Goal: Task Accomplishment & Management: Use online tool/utility

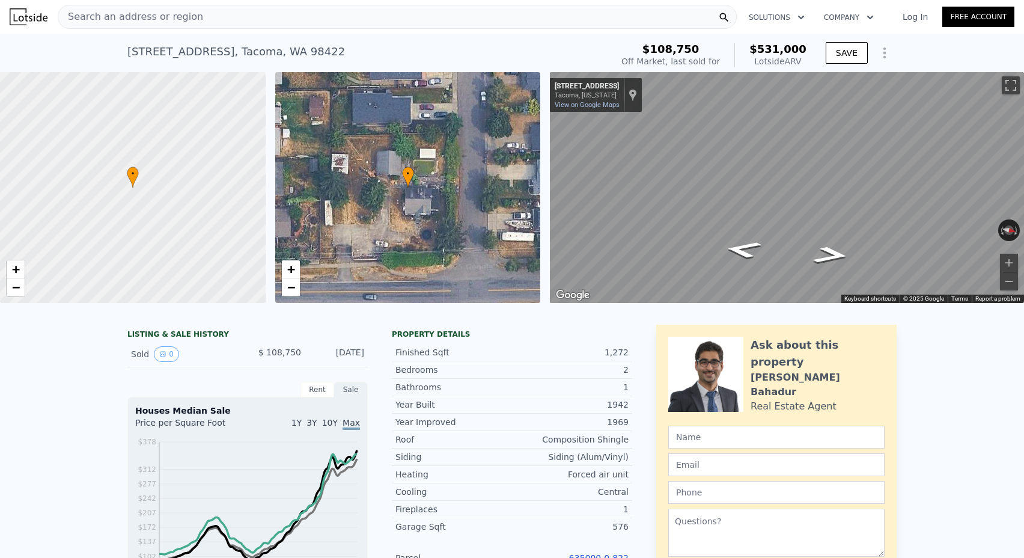
scroll to position [-1, 0]
click at [141, 21] on span "Search an address or region" at bounding box center [130, 17] width 145 height 14
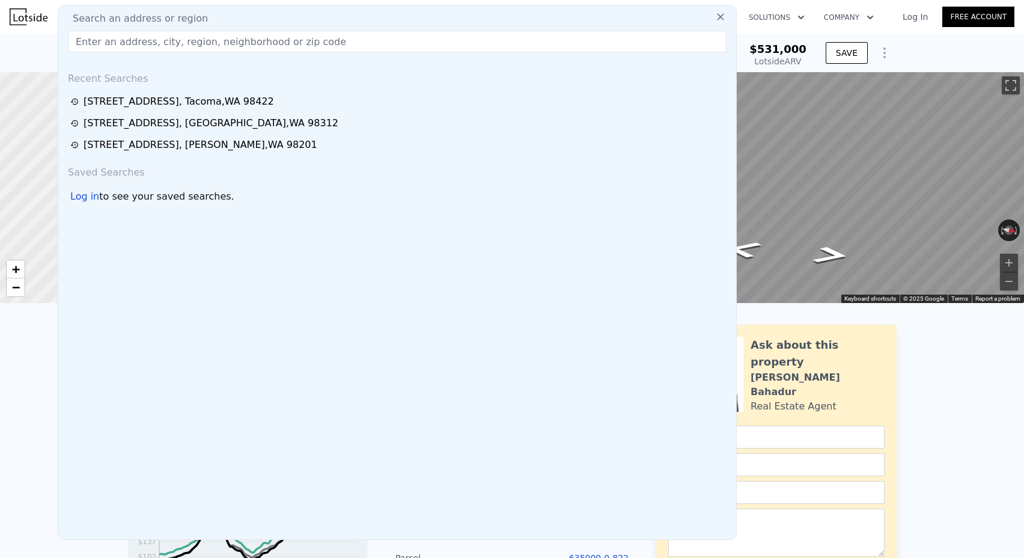
scroll to position [0, 0]
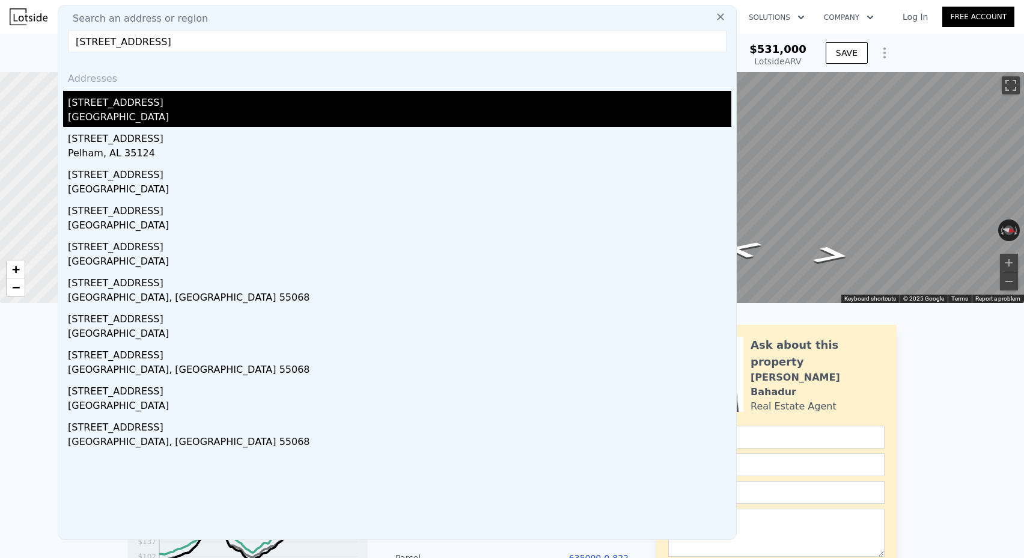
type input "[STREET_ADDRESS]"
click at [147, 108] on div "[STREET_ADDRESS]" at bounding box center [400, 100] width 664 height 19
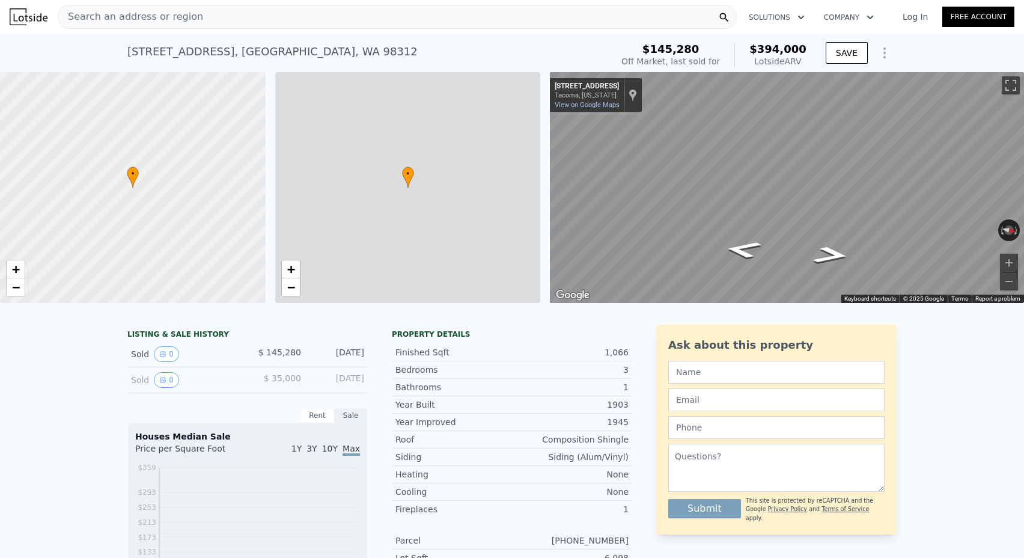
type input "$ 394,000"
type input "6"
type input "2"
type input "785"
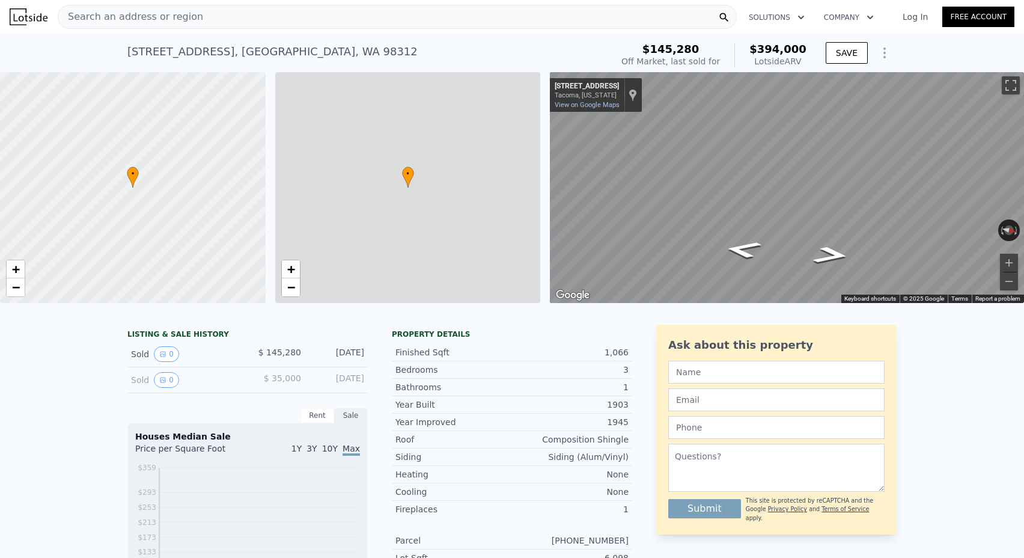
type input "1464"
type input "3485"
type input "6534"
type input "$ 207,858"
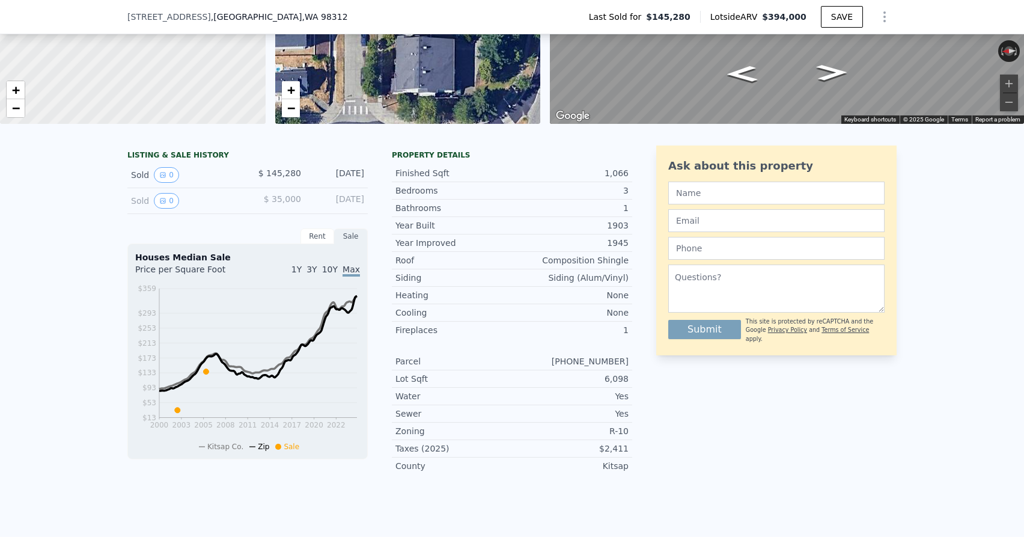
scroll to position [196, 0]
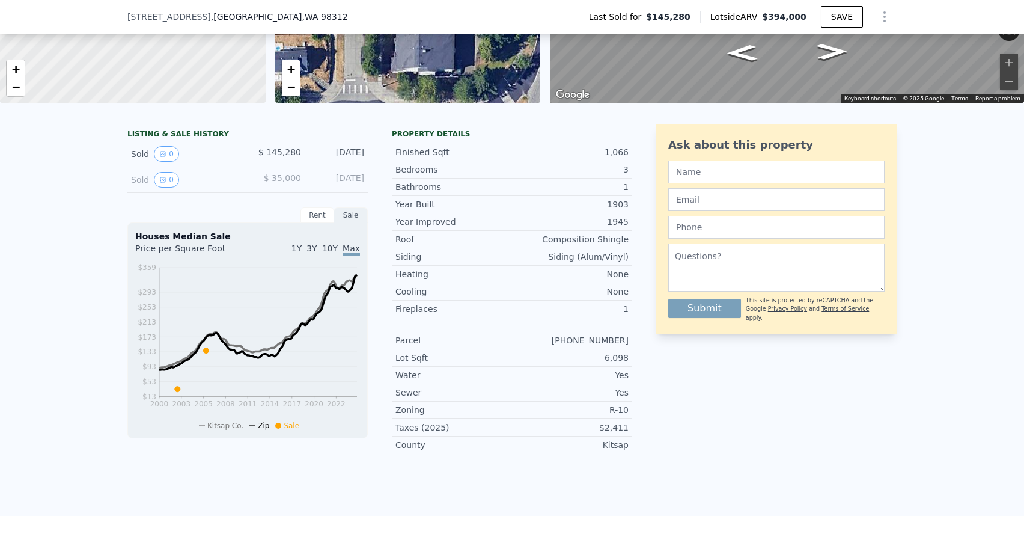
drag, startPoint x: 549, startPoint y: 342, endPoint x: 640, endPoint y: 342, distance: 91.4
click at [640, 342] on div "LISTING & SALE HISTORY Sold 0 $ 145,280 [DATE] Sold 0 $ 35,000 [DATE] Rent Sale…" at bounding box center [512, 293] width 770 height 338
copy div "[PHONE_NUMBER]"
drag, startPoint x: 120, startPoint y: 17, endPoint x: 326, endPoint y: 24, distance: 206.3
click at [326, 24] on div "[STREET_ADDRESS] Last Sold for $145,280 Lotside ARV $394,000 SAVE" at bounding box center [512, 17] width 1024 height 34
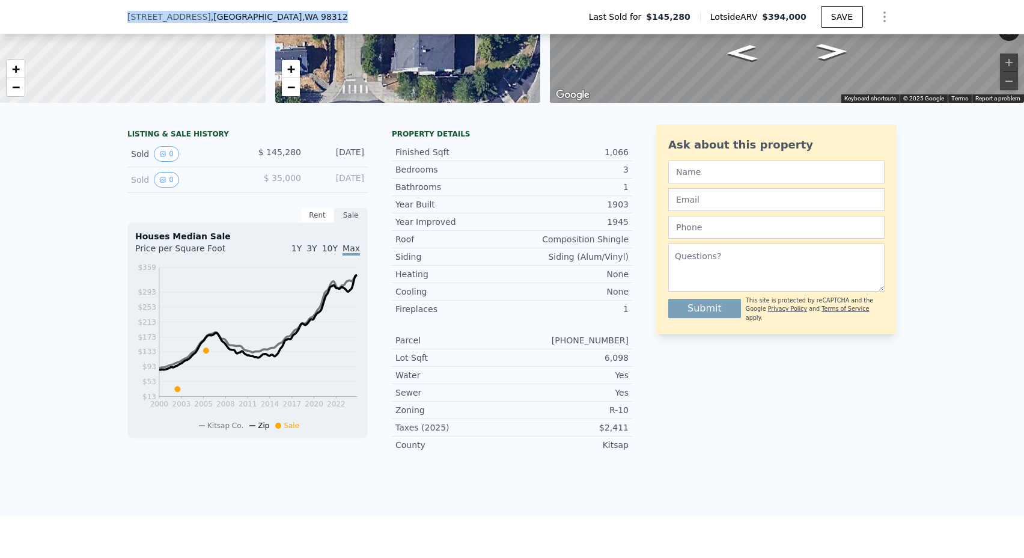
copy div "[STREET_ADDRESS]"
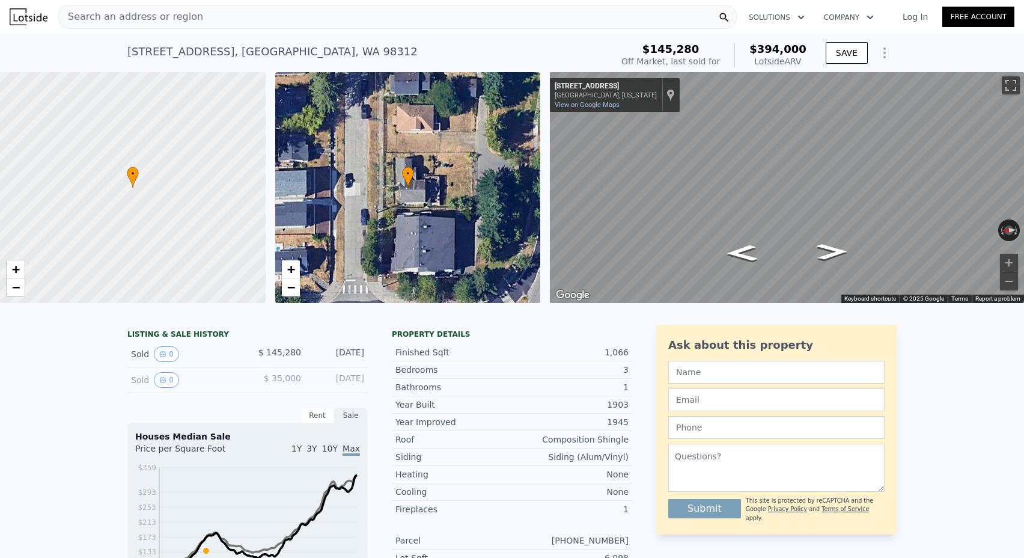
scroll to position [2, 0]
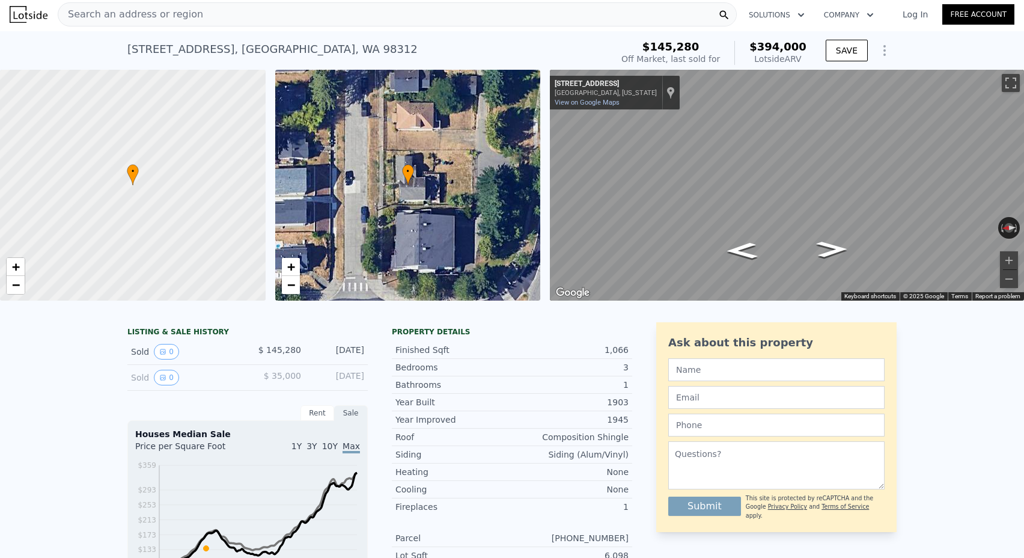
click at [204, 19] on div "Search an address or region" at bounding box center [397, 14] width 679 height 24
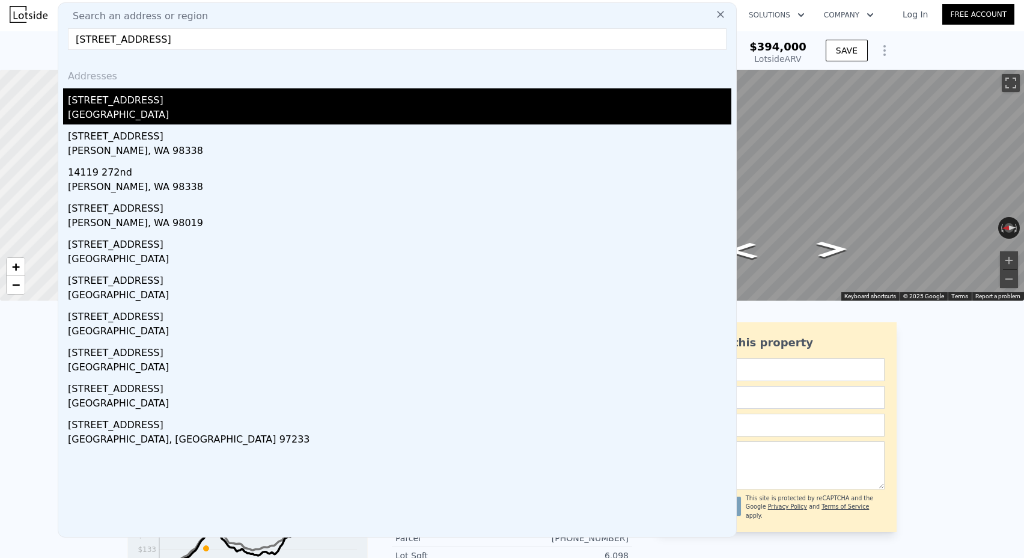
type input "[STREET_ADDRESS]"
click at [199, 97] on div "[STREET_ADDRESS]" at bounding box center [400, 97] width 664 height 19
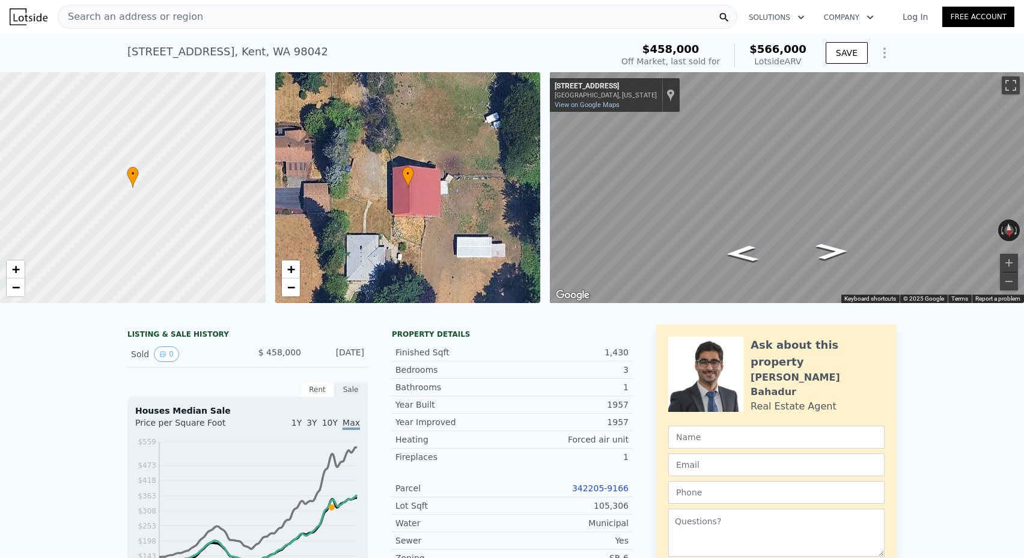
click at [123, 13] on span "Search an address or region" at bounding box center [130, 17] width 145 height 14
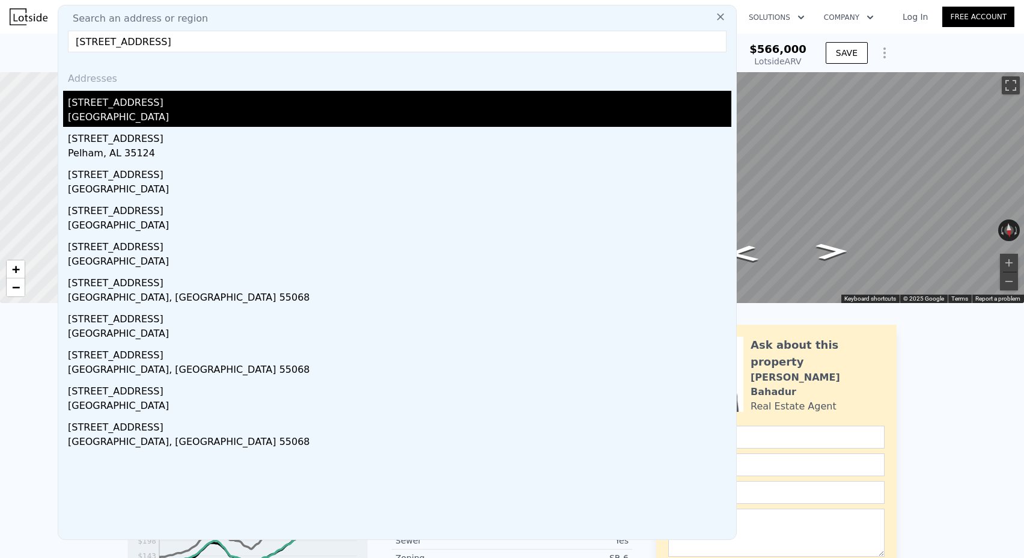
type input "[STREET_ADDRESS]"
click at [155, 100] on div "[STREET_ADDRESS]" at bounding box center [400, 100] width 664 height 19
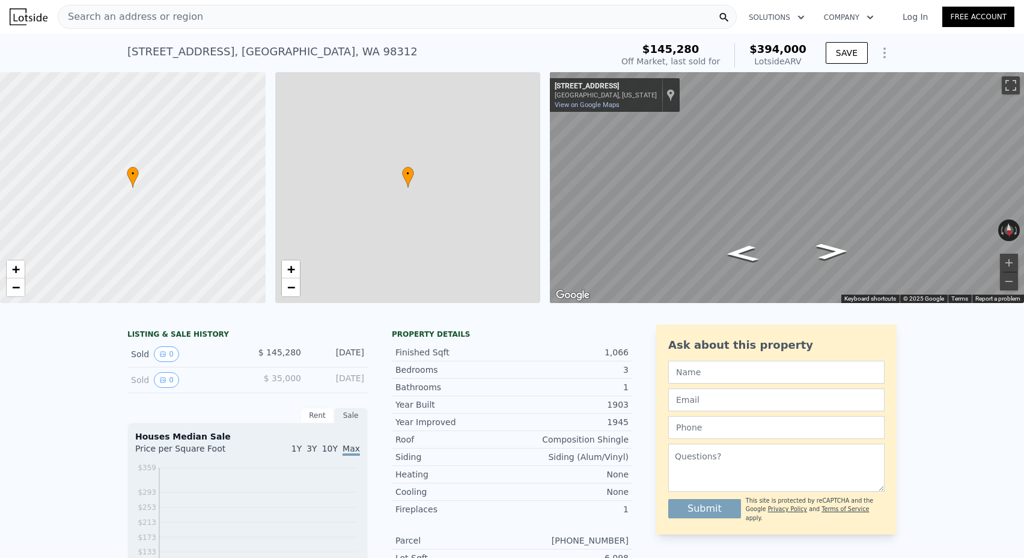
type input "$ 394,000"
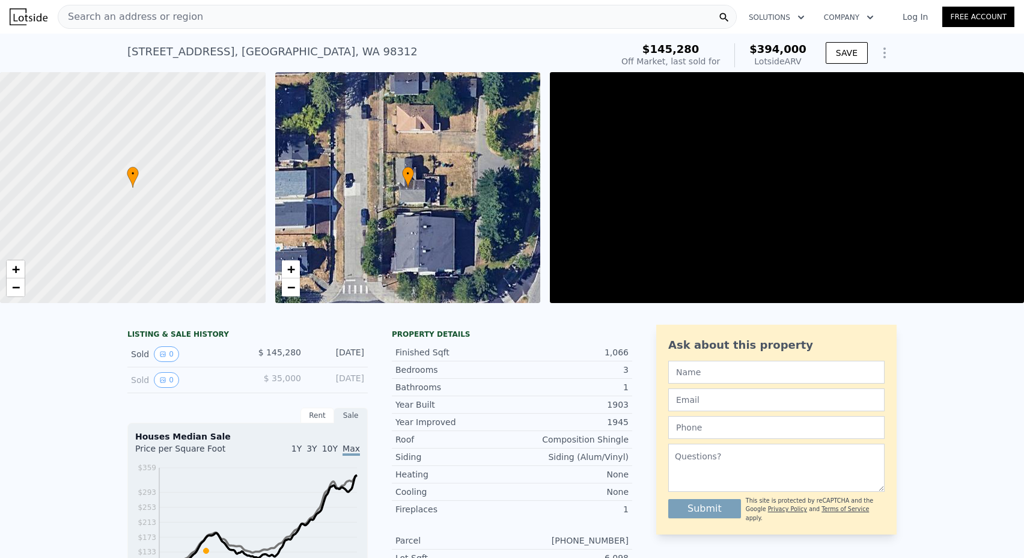
type input "2"
type input "4"
type input "1"
type input "2"
type input "785"
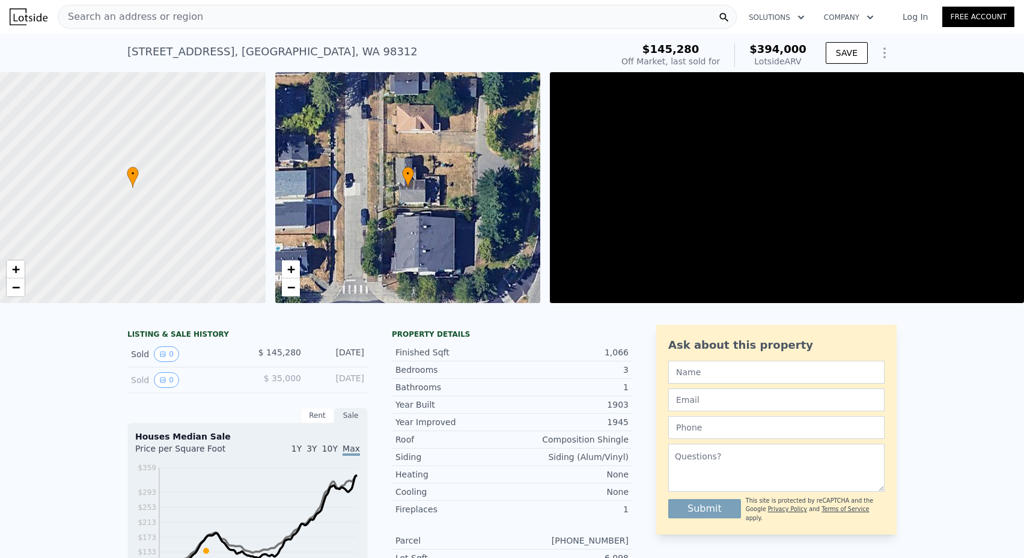
type input "1464"
type input "3485"
type input "6534"
type input "$ 207,858"
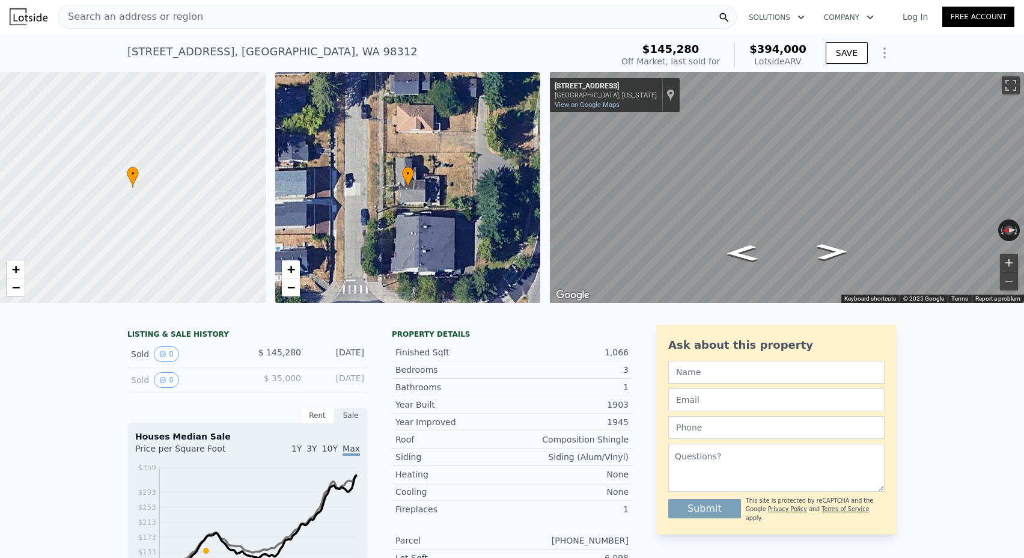
click at [1010, 265] on button "Zoom in" at bounding box center [1009, 263] width 18 height 18
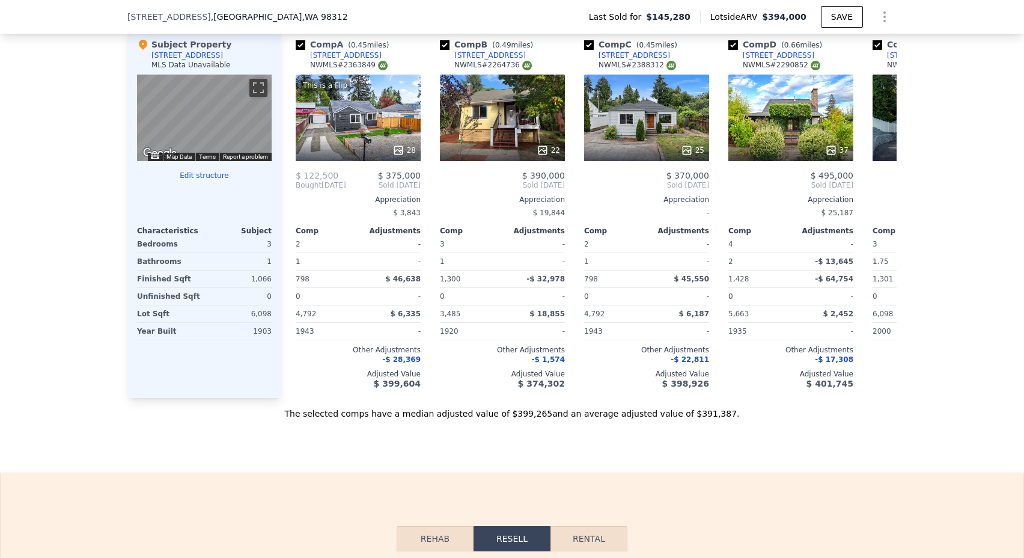
scroll to position [1288, 0]
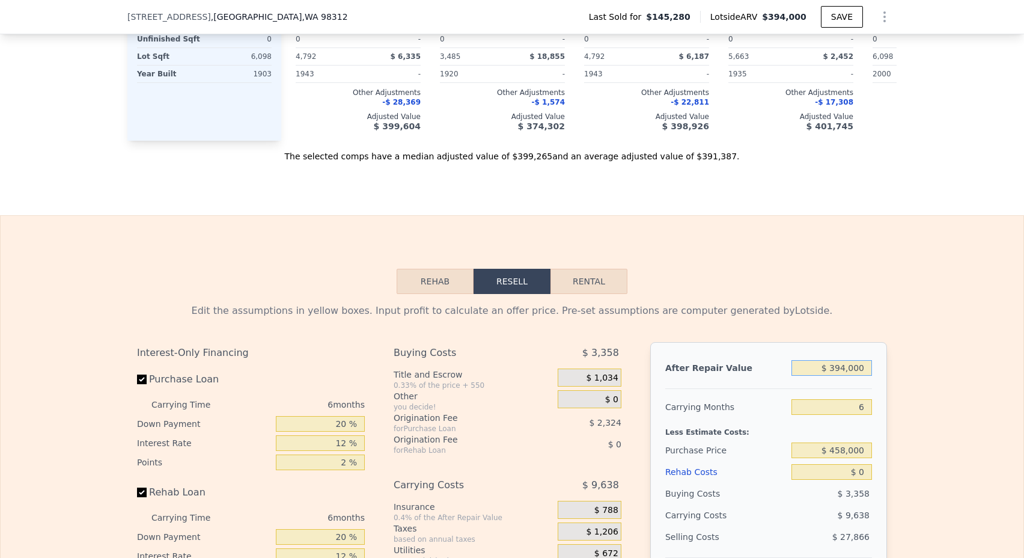
click at [847, 367] on input "$ 394,000" at bounding box center [832, 368] width 81 height 16
click at [868, 407] on input "6" at bounding box center [832, 407] width 81 height 16
type input "3"
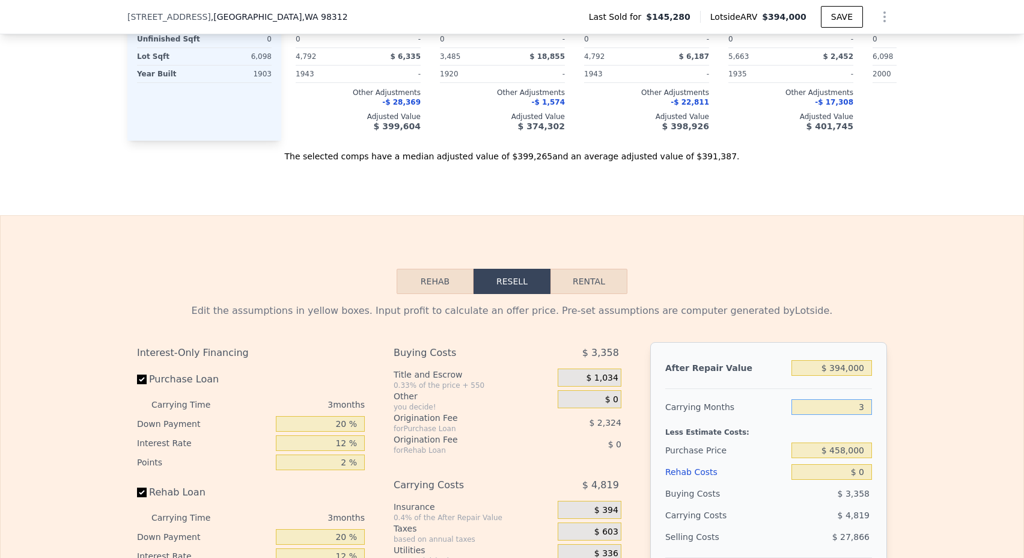
type input "$ 212,677"
type input "3"
click at [856, 458] on input "$ 458,000" at bounding box center [832, 450] width 81 height 16
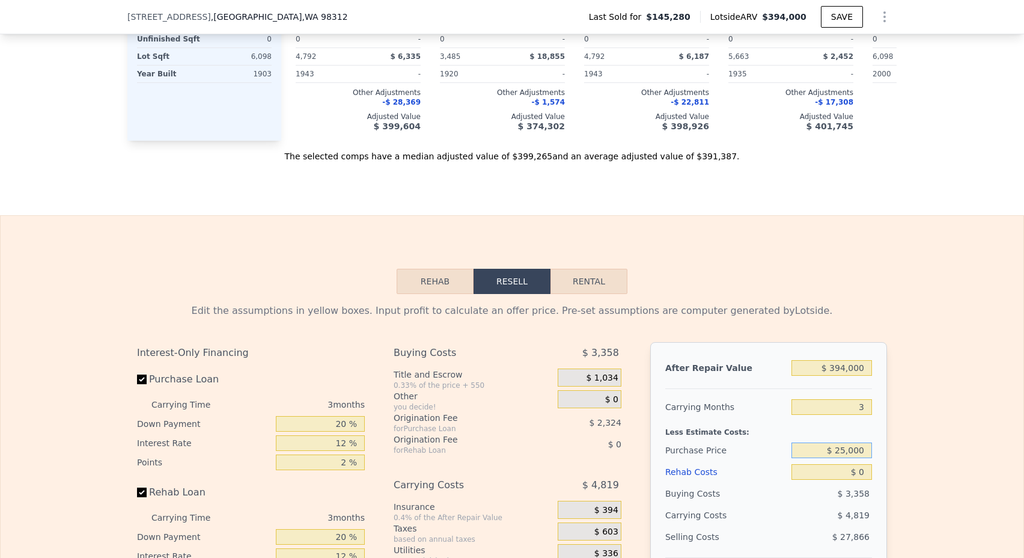
type input "$ 250,000"
type input "$ 103,418"
click at [865, 476] on input "$ 0" at bounding box center [832, 472] width 81 height 16
type input "$ 6"
type input "$ 103,412"
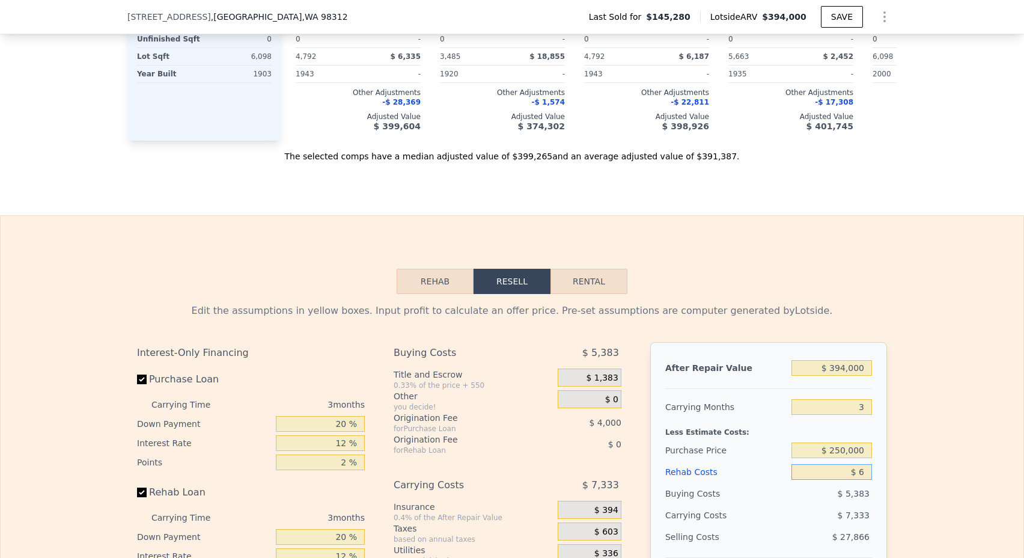
type input "$ 60"
type input "$ 103,357"
type input "$ 600"
type input "$ 102,793"
type input "$ 6,000"
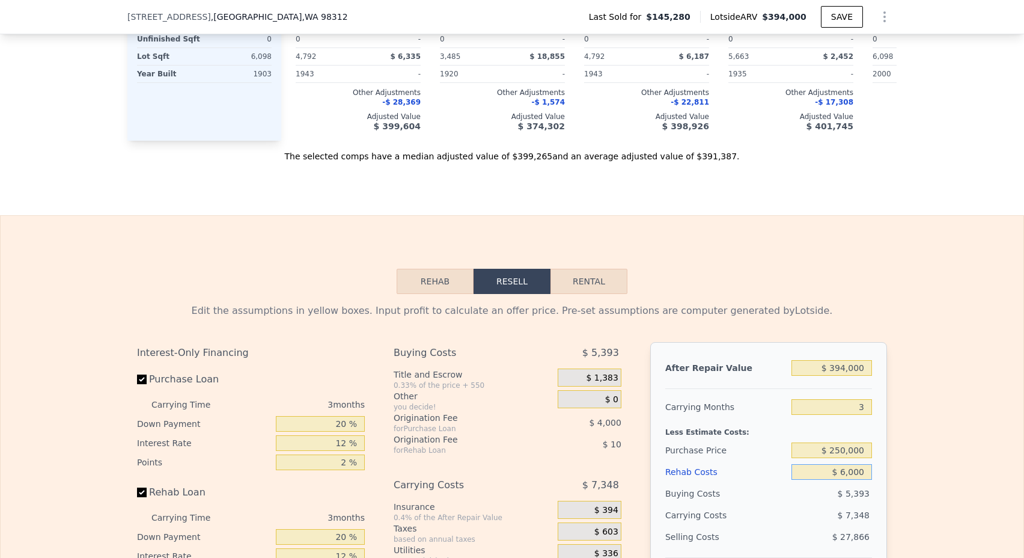
type input "$ 97,178"
type input "$ 60,000"
type input "$ 41,018"
click at [886, 284] on div "Rehab Resell Rental Edit the assumptions in yellow boxes. Input profit to calcu…" at bounding box center [512, 505] width 1024 height 580
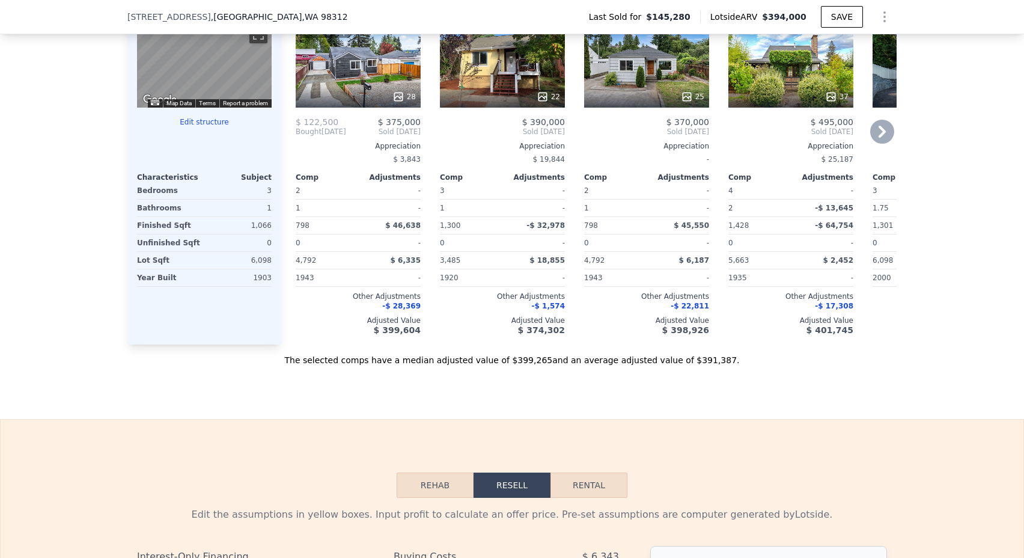
scroll to position [940, 0]
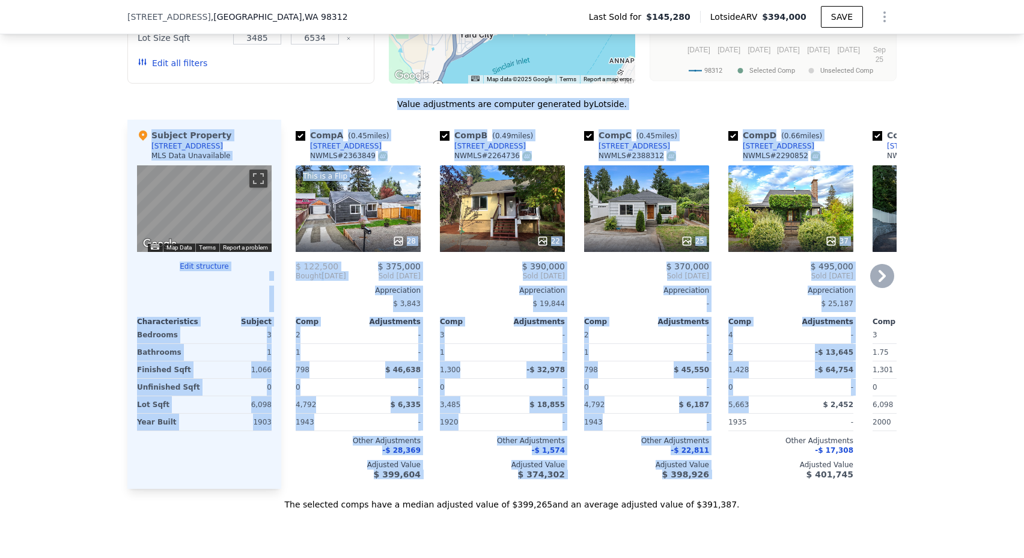
drag, startPoint x: 118, startPoint y: 104, endPoint x: 753, endPoint y: 405, distance: 703.3
click at [753, 406] on div "We found 12 sales that match your search Filters Map Prices Modify Comp Filters…" at bounding box center [512, 180] width 1024 height 660
drag, startPoint x: 908, startPoint y: 491, endPoint x: 254, endPoint y: 130, distance: 746.5
click at [254, 130] on div "We found 12 sales that match your search Filters Map Prices Modify Comp Filters…" at bounding box center [512, 180] width 1024 height 660
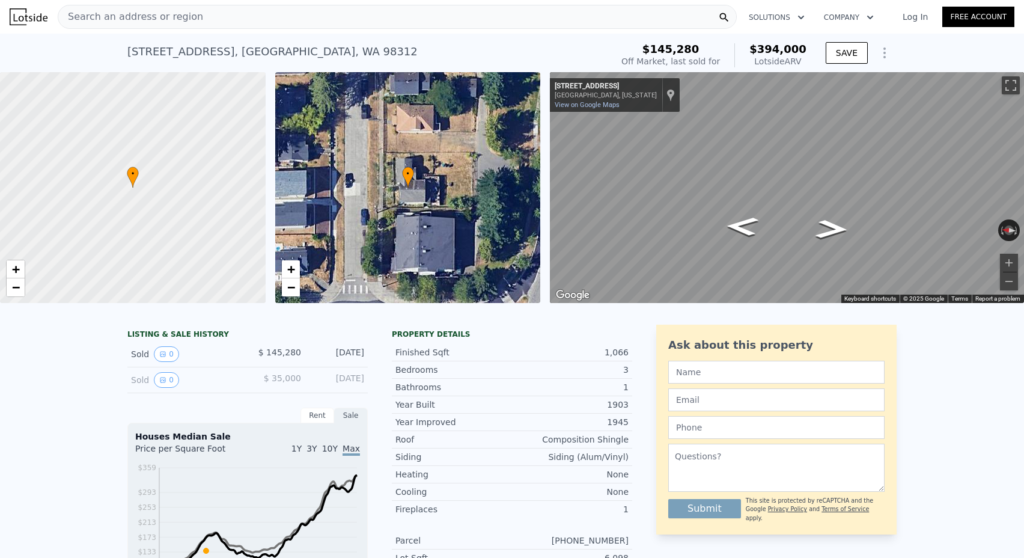
scroll to position [-2, 0]
type input "6"
type input "$ 0"
type input "$ 207,858"
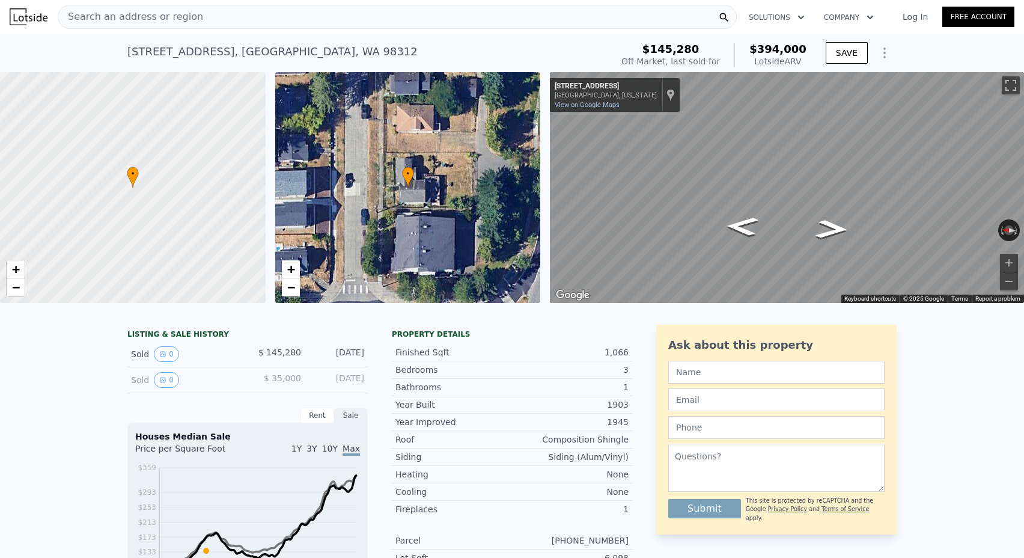
click at [135, 10] on span "Search an address or region" at bounding box center [130, 17] width 145 height 14
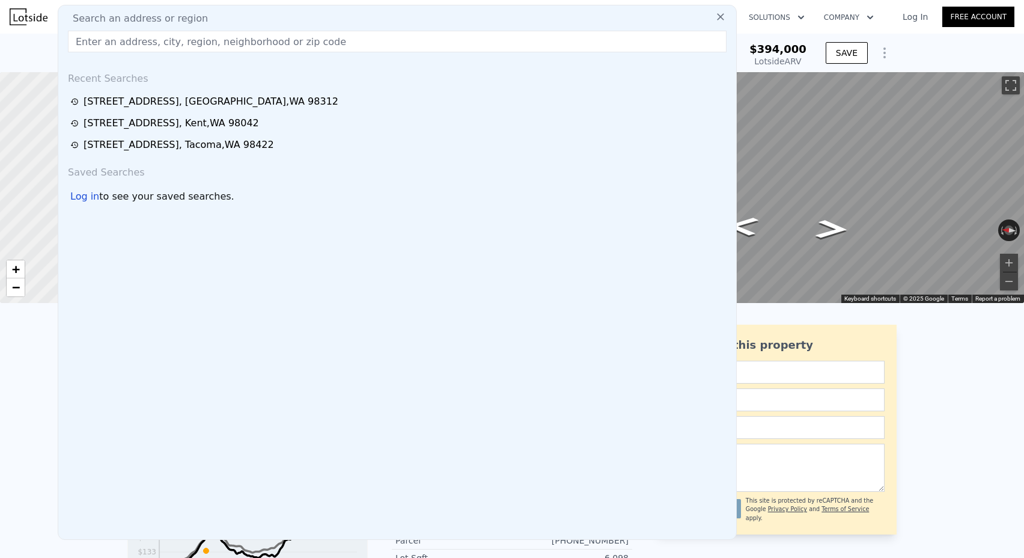
paste input "*[STREET_ADDRESS][PERSON_NAME]"
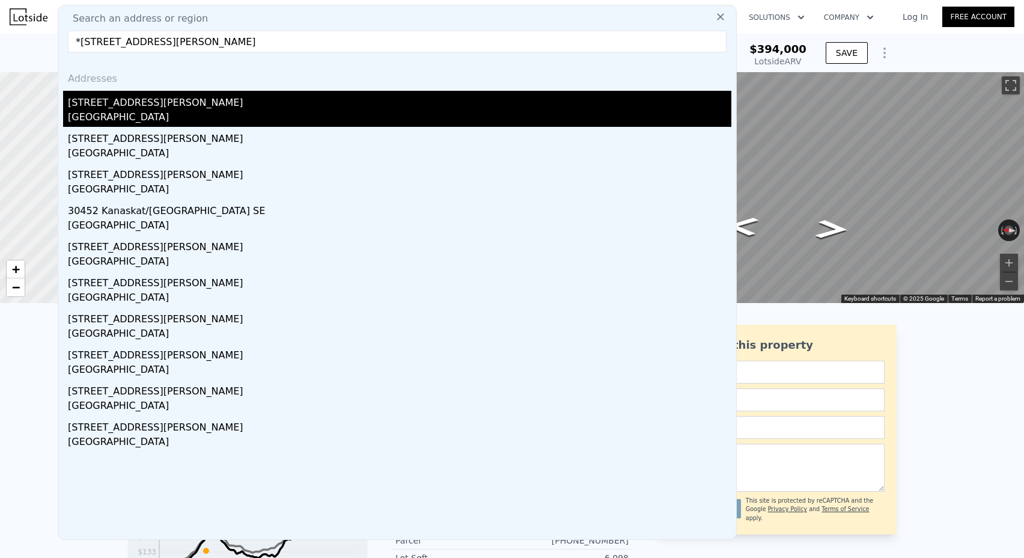
type input "*[STREET_ADDRESS][PERSON_NAME]"
click at [108, 97] on div "[STREET_ADDRESS][PERSON_NAME]" at bounding box center [400, 100] width 664 height 19
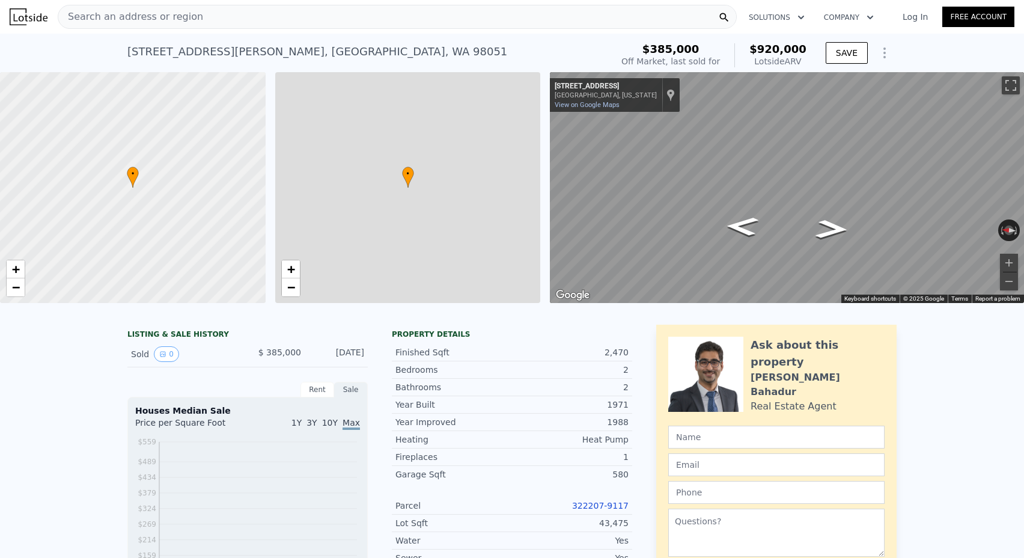
type input "$ 920,000"
type input "1.75"
type input "2.75"
type input "1800"
type input "3420"
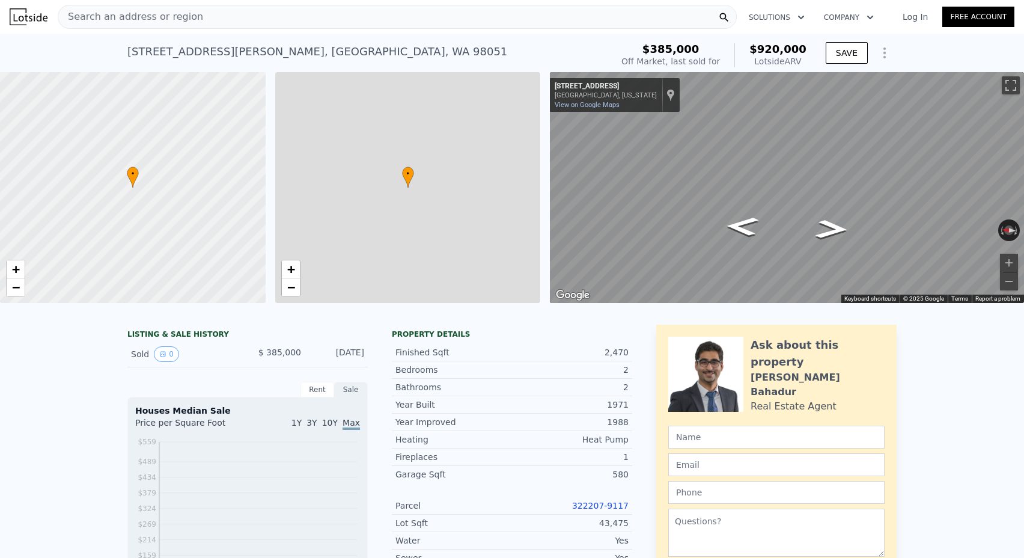
type input "27878"
type input "77972"
type input "$ 435,354"
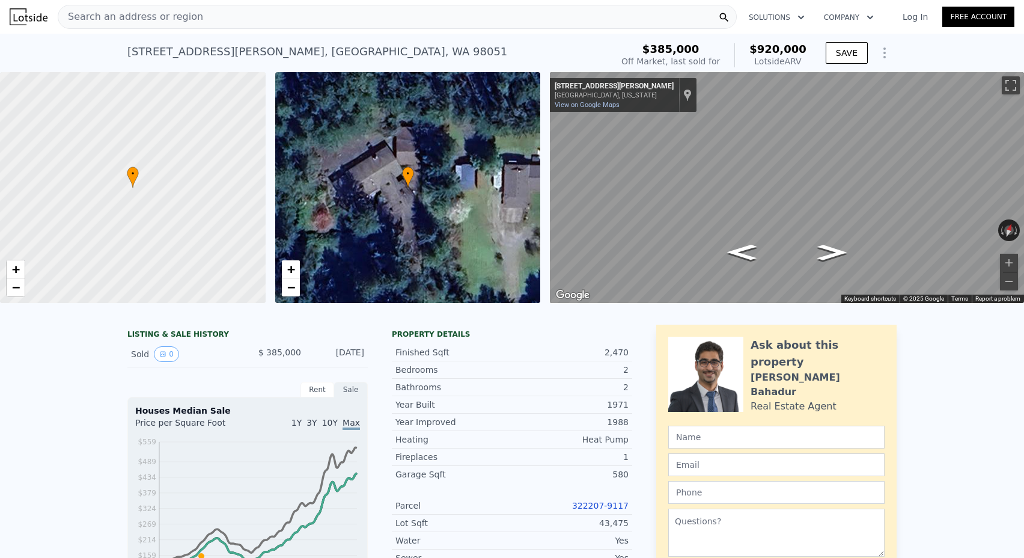
click at [139, 25] on div "Search an address or region" at bounding box center [130, 16] width 145 height 23
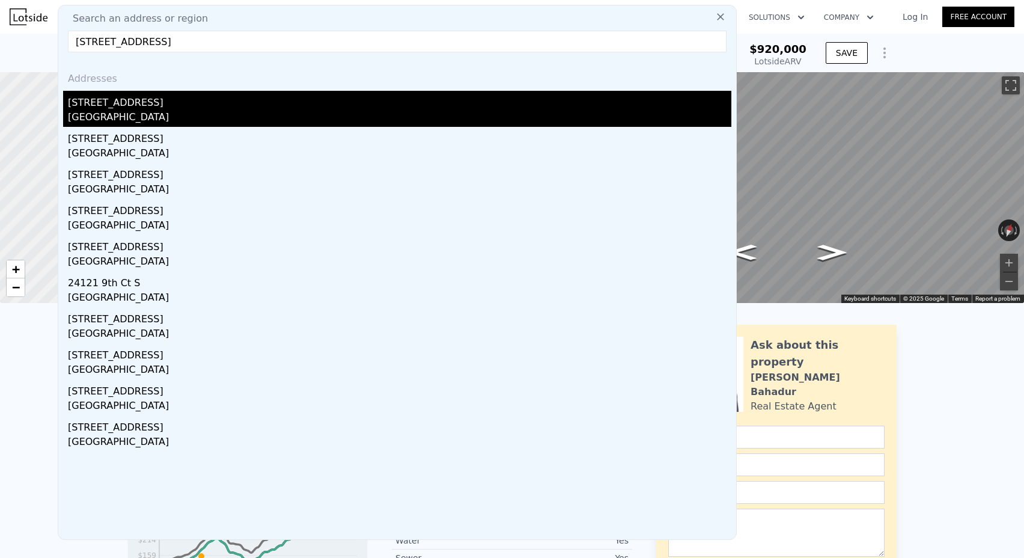
type input "[STREET_ADDRESS]"
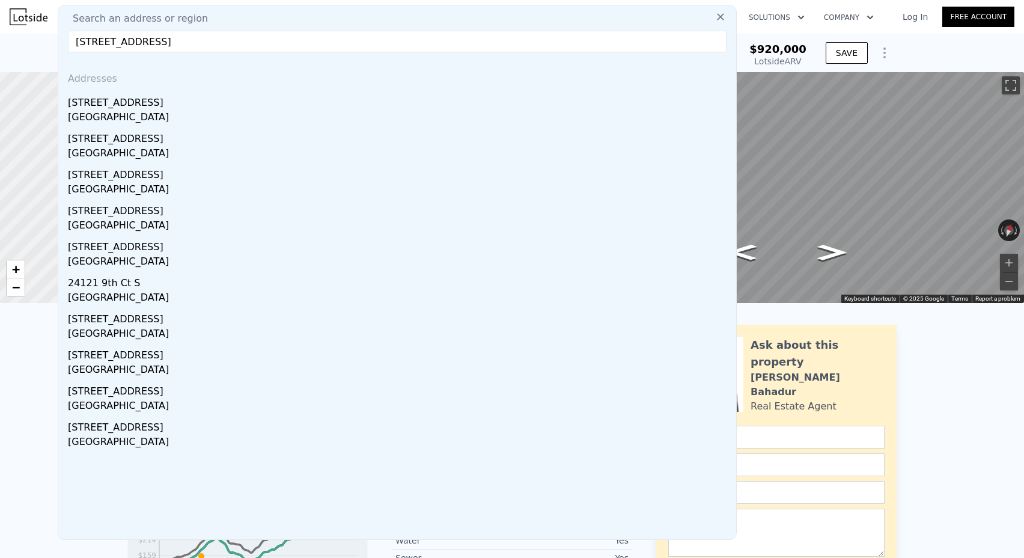
click at [149, 106] on div "[STREET_ADDRESS]" at bounding box center [400, 100] width 664 height 19
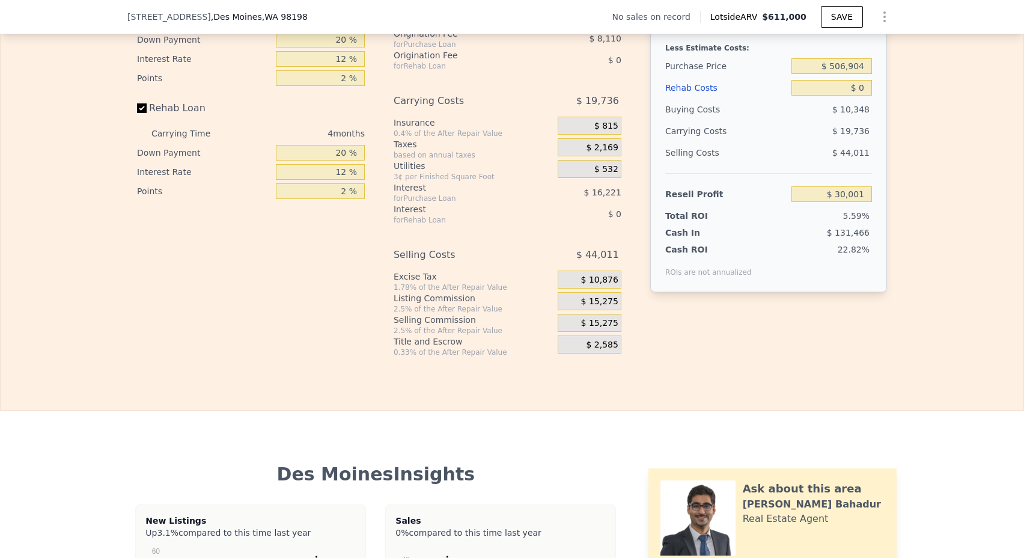
scroll to position [1526, 0]
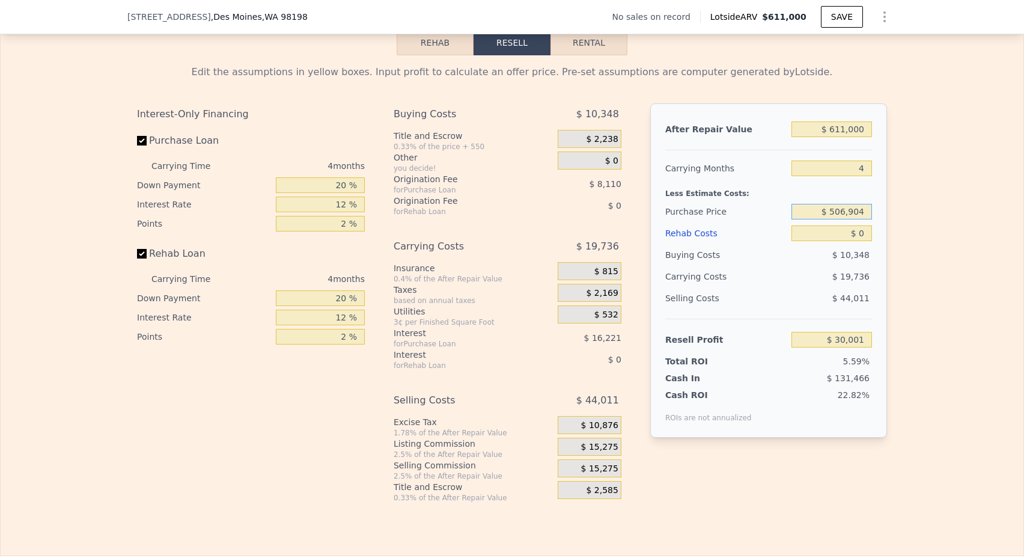
click at [861, 207] on input "$ 506,904" at bounding box center [832, 212] width 81 height 16
type input "$ 475,000"
click at [862, 164] on input "4" at bounding box center [832, 169] width 81 height 16
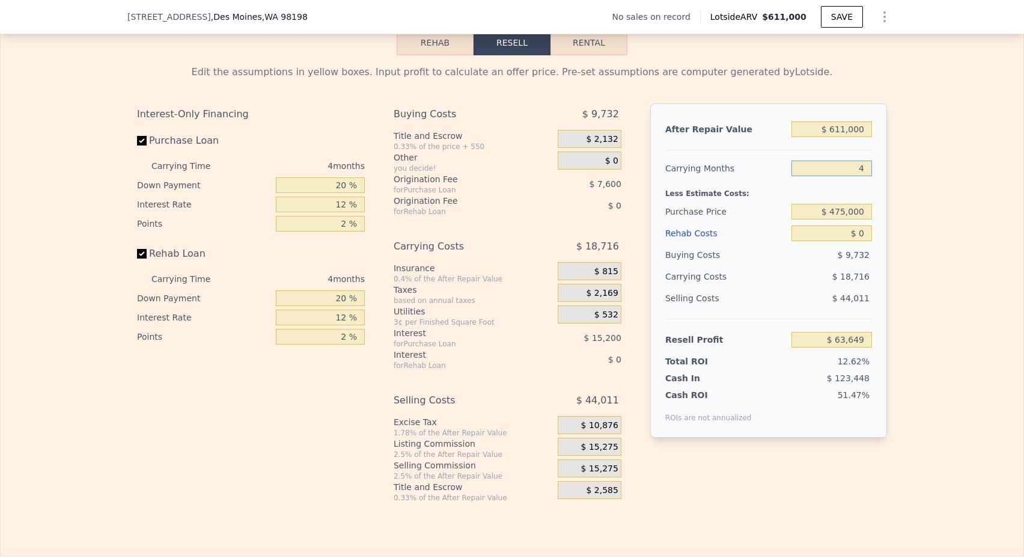
type input "$ 63,541"
click at [867, 168] on input "4" at bounding box center [832, 169] width 81 height 16
type input "3"
type input "$ 68,220"
type input "3"
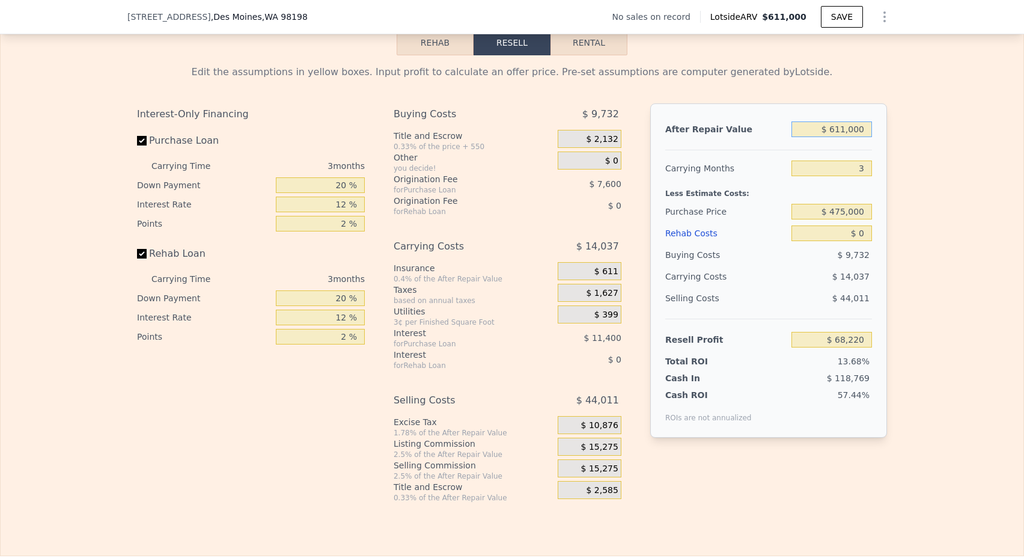
click at [843, 126] on input "$ 611,000" at bounding box center [832, 129] width 81 height 16
type input "$ 7"
type input "-$ 498,701"
type input "$ 700"
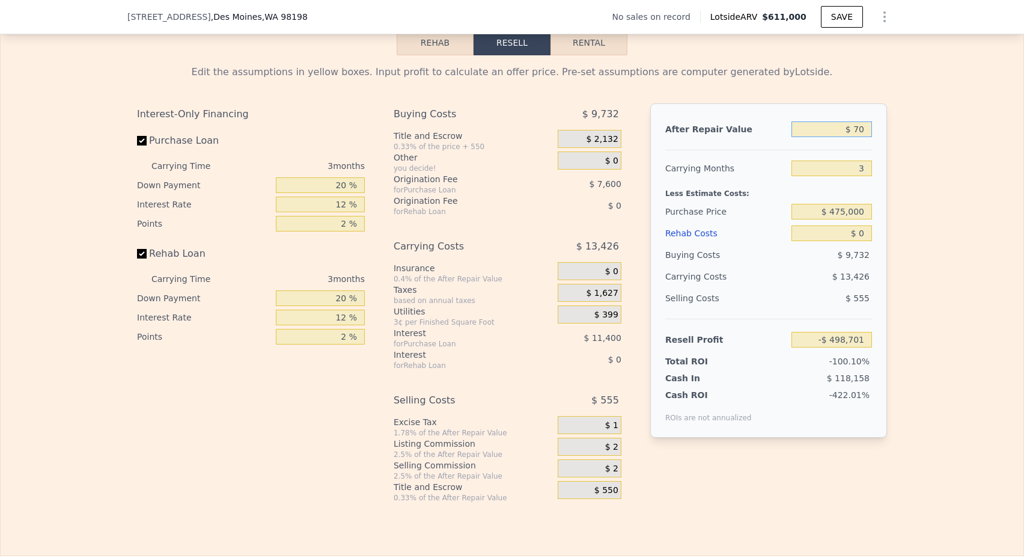
type input "-$ 498,059"
type input "$ 70,000"
type input "-$ 433,757"
type input "$ 700,000"
type input "$ 150,801"
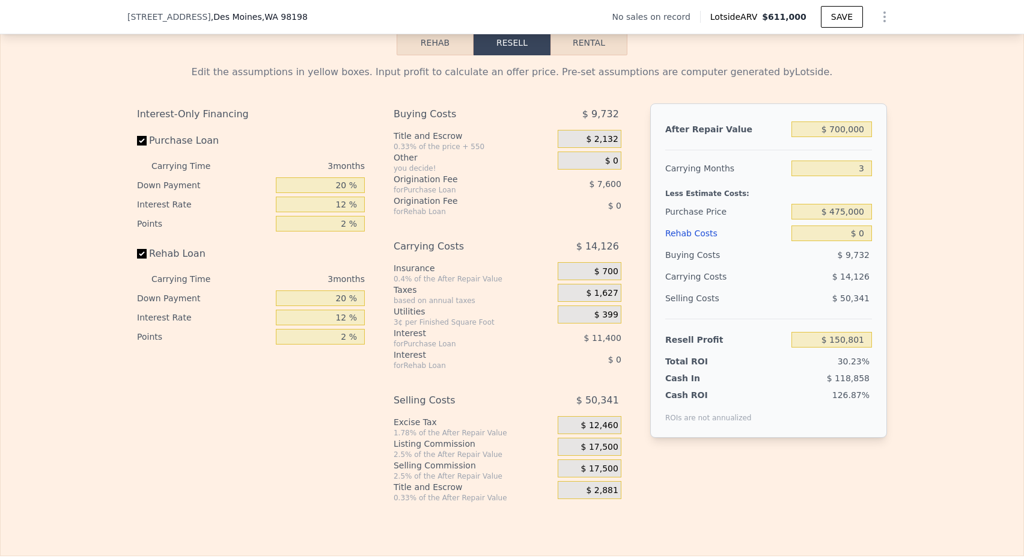
click at [855, 245] on div "$ 9,732" at bounding box center [832, 255] width 81 height 22
click at [866, 237] on input "$ 0" at bounding box center [832, 233] width 81 height 16
type input "$ 7"
type input "$ 150,794"
type input "$ 6"
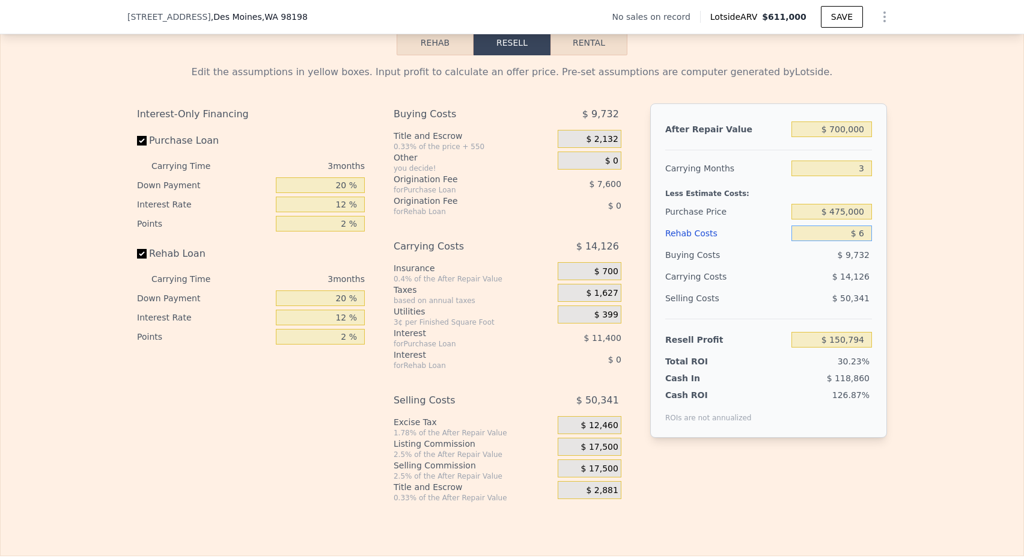
type input "$ 150,795"
type input "$ 60"
type input "$ 150,740"
type input "$ 6,000"
type input "$ 144,561"
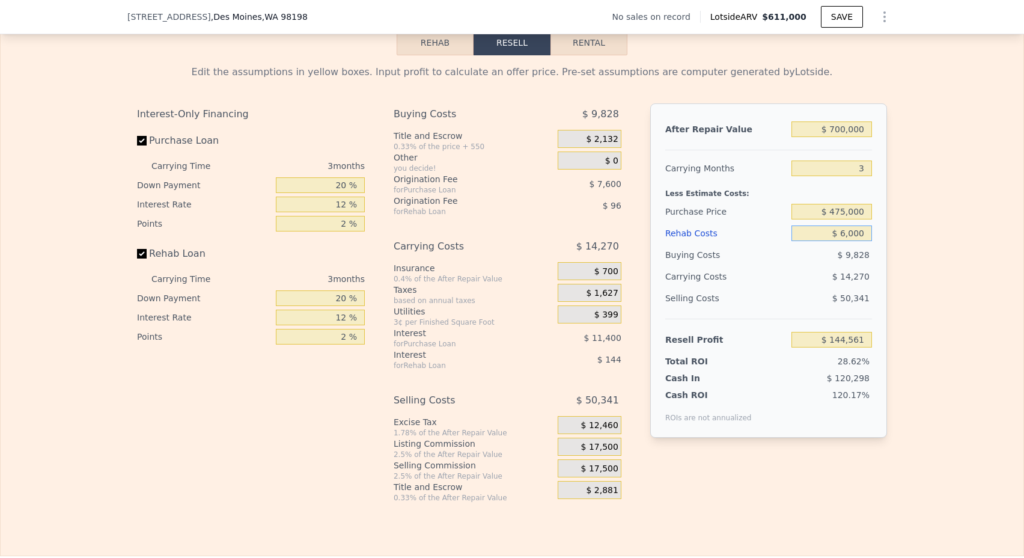
type input "$ 60,000"
type input "$ 88,401"
click at [776, 254] on div "Buying Costs" at bounding box center [726, 255] width 121 height 22
click at [844, 135] on input "$ 700,000" at bounding box center [832, 129] width 81 height 16
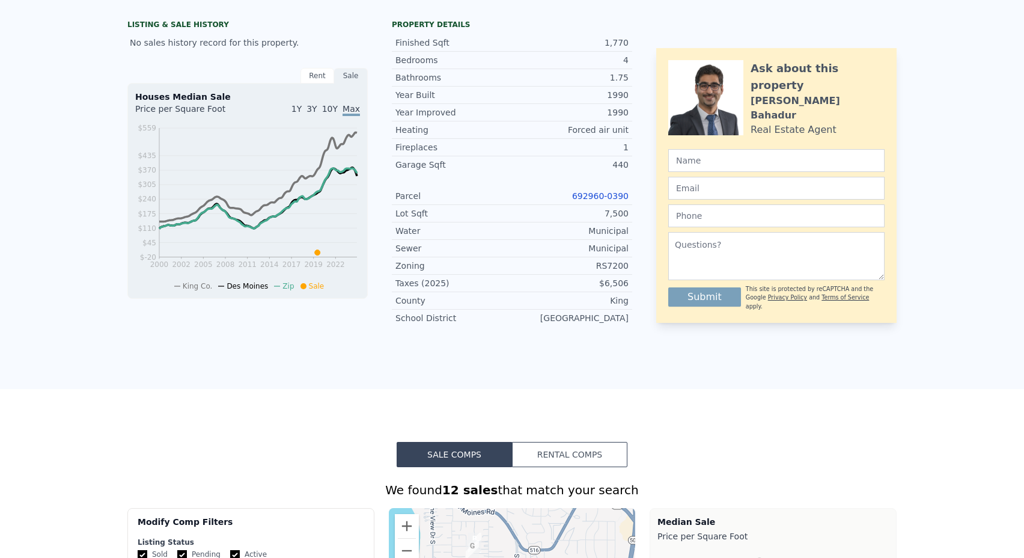
scroll to position [-2, 0]
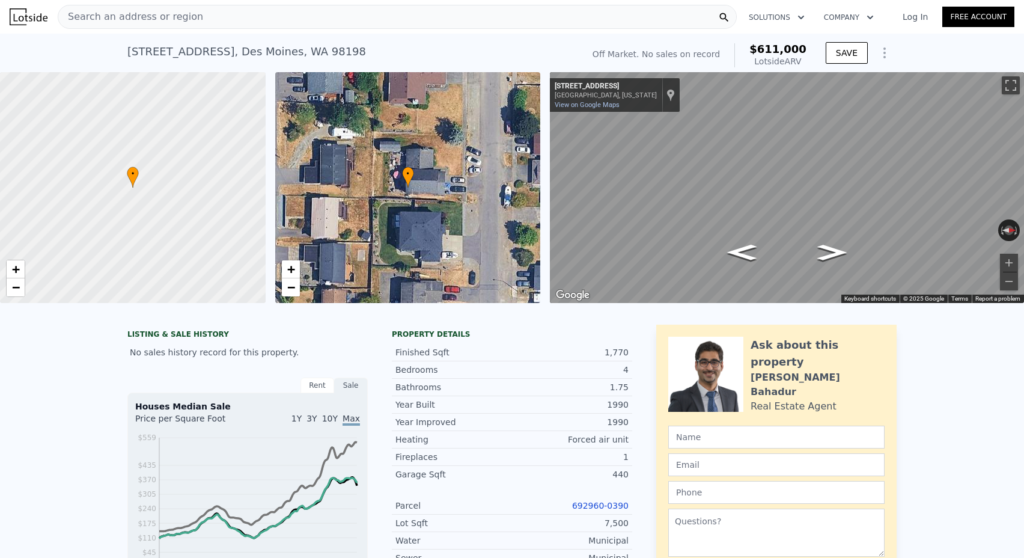
type input "$ 611,000"
type input "4"
type input "$ 0"
type input "$ 30,001"
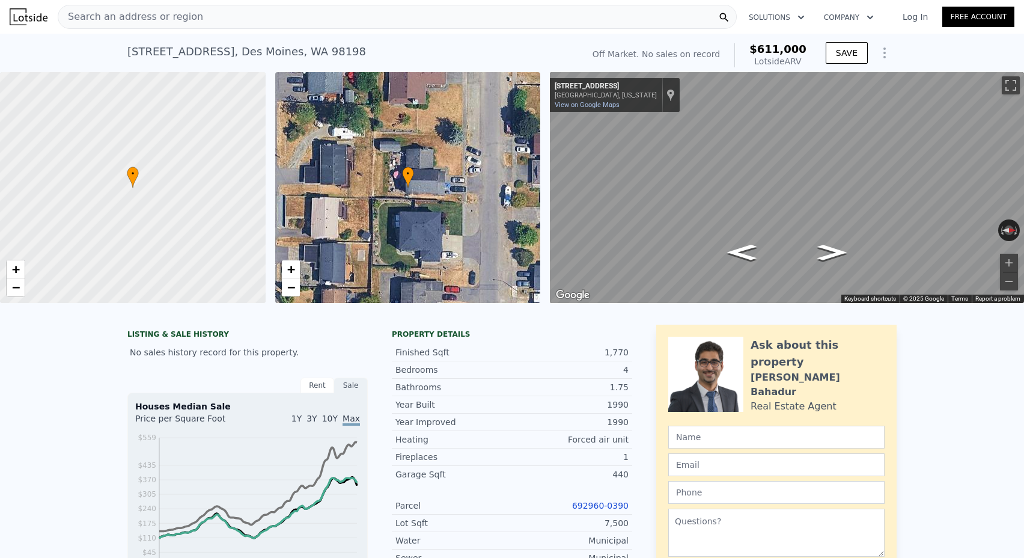
click at [168, 28] on div "Search an address or region" at bounding box center [130, 16] width 145 height 23
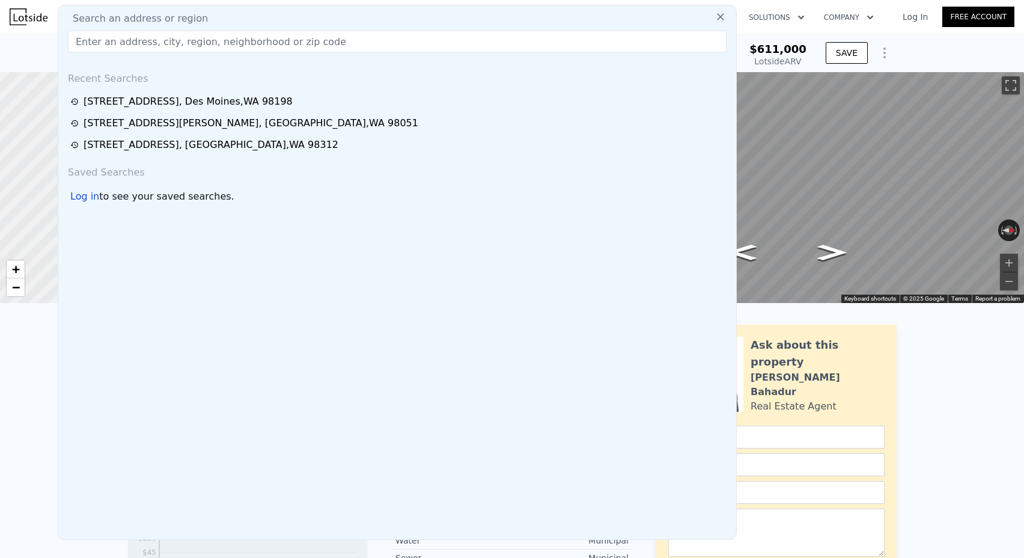
paste input "[STREET_ADDRESS][PERSON_NAME]"
type input "[STREET_ADDRESS][PERSON_NAME]"
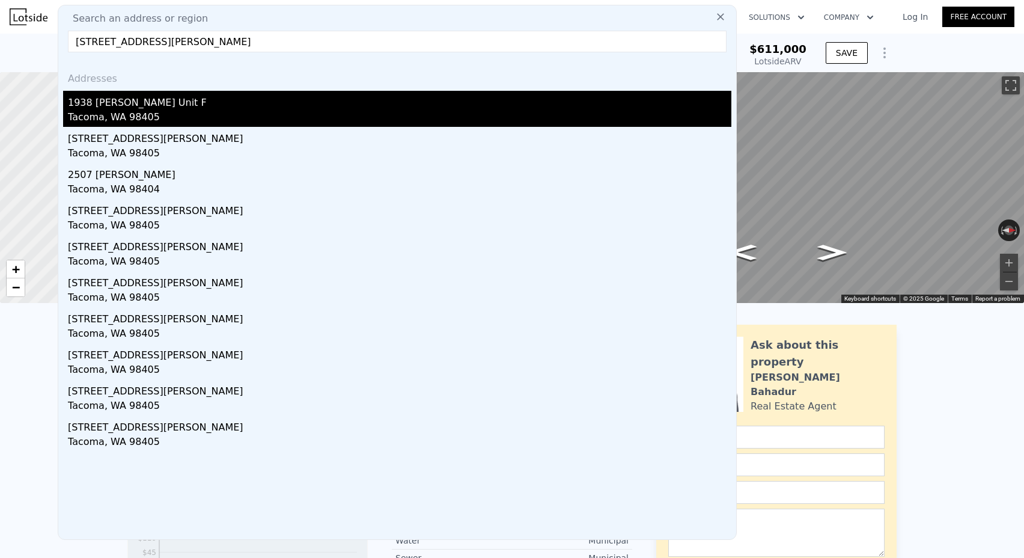
click at [204, 99] on div "1938 [PERSON_NAME] Unit F" at bounding box center [400, 100] width 664 height 19
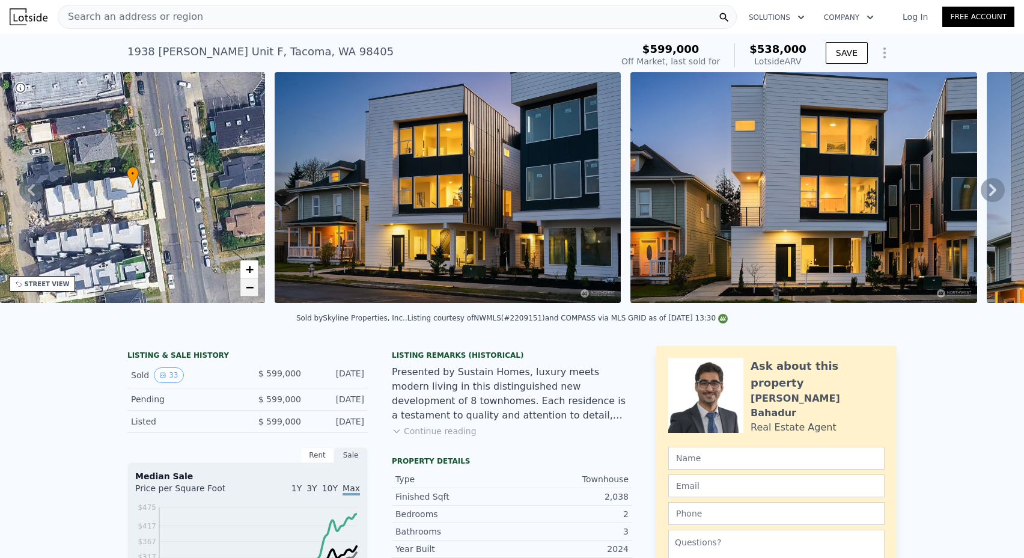
click at [253, 291] on span "−" at bounding box center [250, 287] width 8 height 15
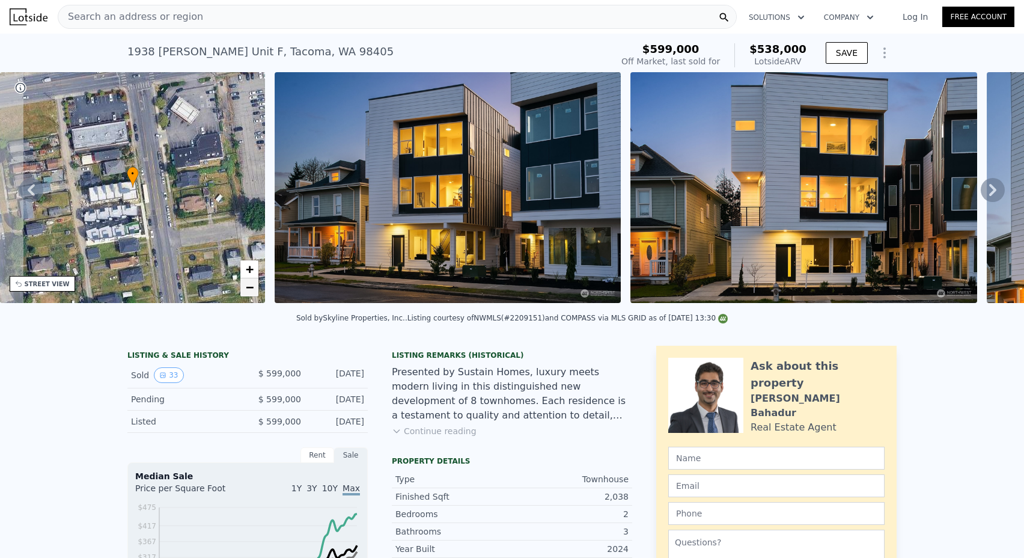
click at [253, 291] on span "−" at bounding box center [250, 287] width 8 height 15
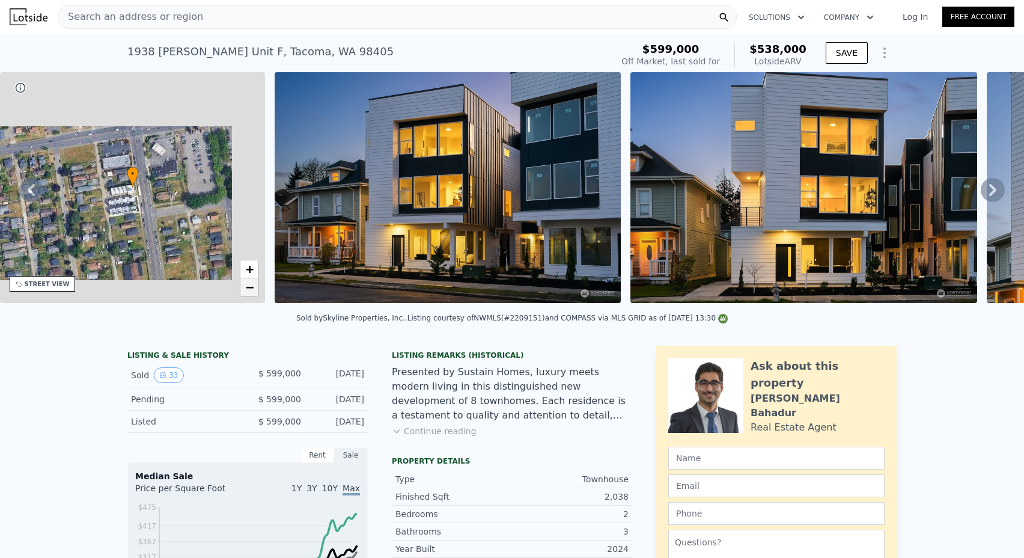
click at [253, 291] on span "−" at bounding box center [250, 287] width 8 height 15
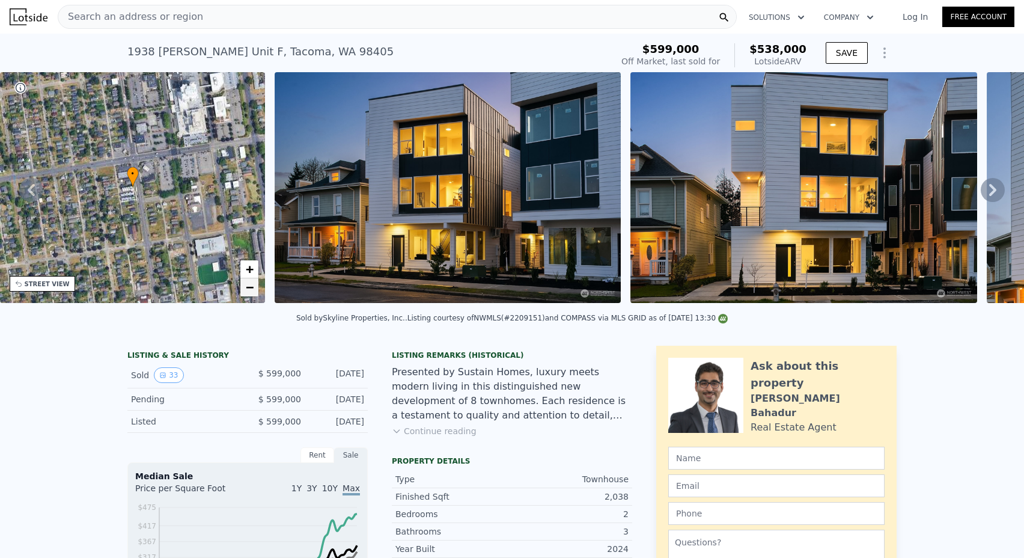
click at [253, 291] on span "−" at bounding box center [250, 287] width 8 height 15
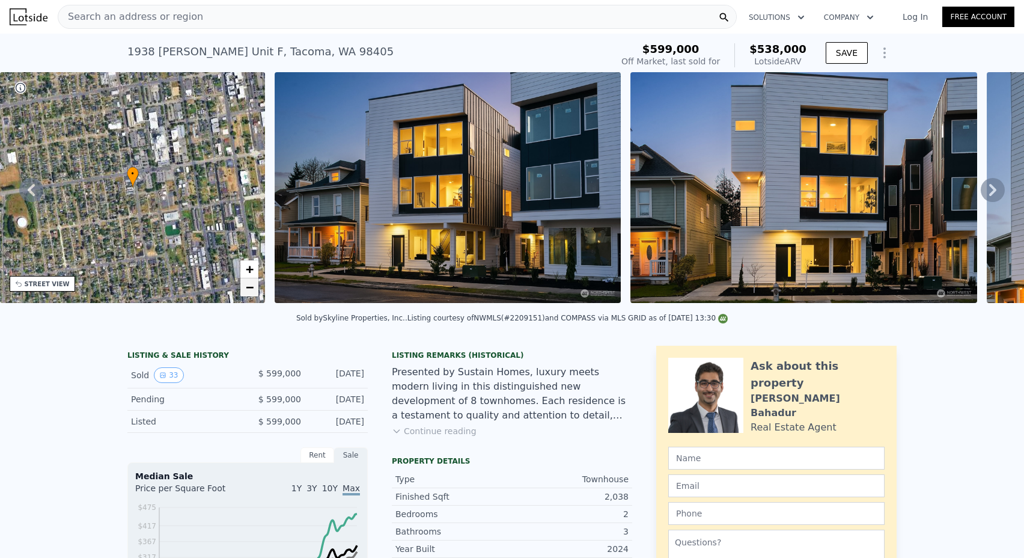
click at [253, 287] on span "−" at bounding box center [250, 287] width 8 height 15
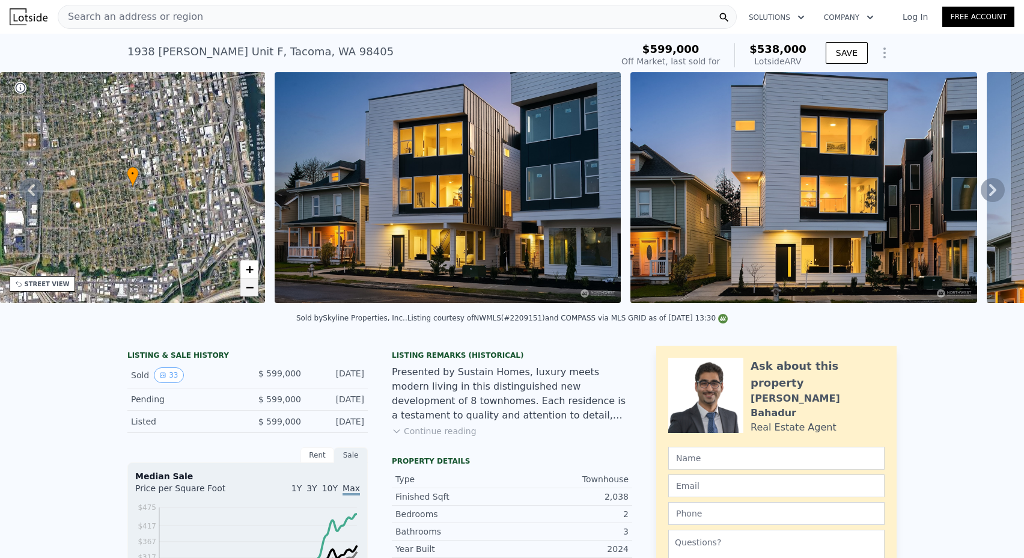
click at [251, 284] on span "−" at bounding box center [250, 287] width 8 height 15
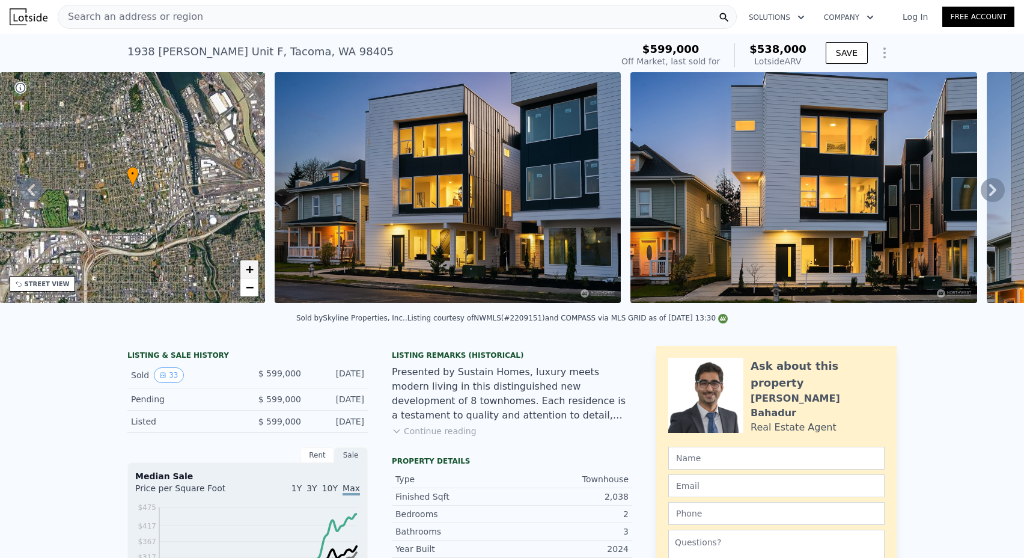
click at [248, 271] on span "+" at bounding box center [250, 269] width 8 height 15
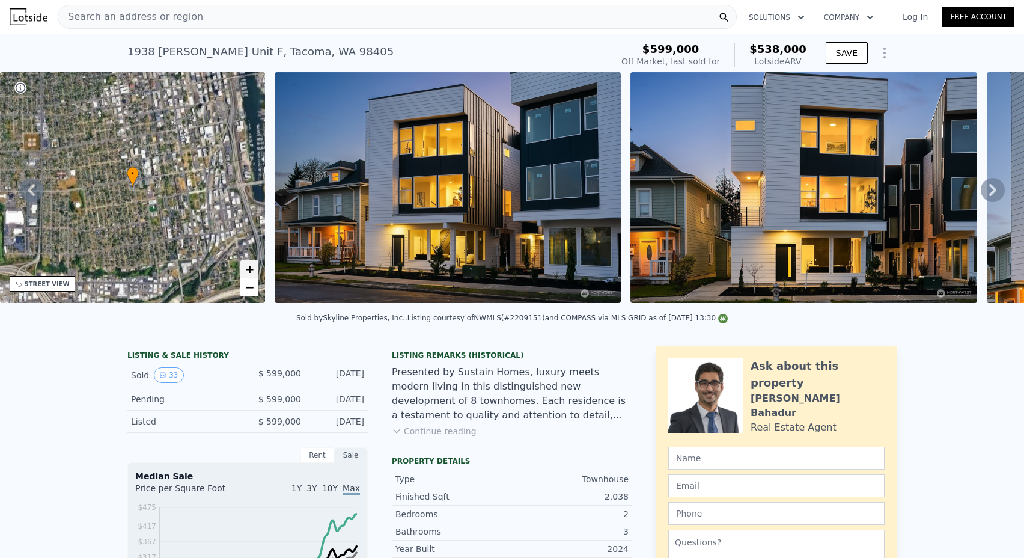
click at [248, 271] on span "+" at bounding box center [250, 269] width 8 height 15
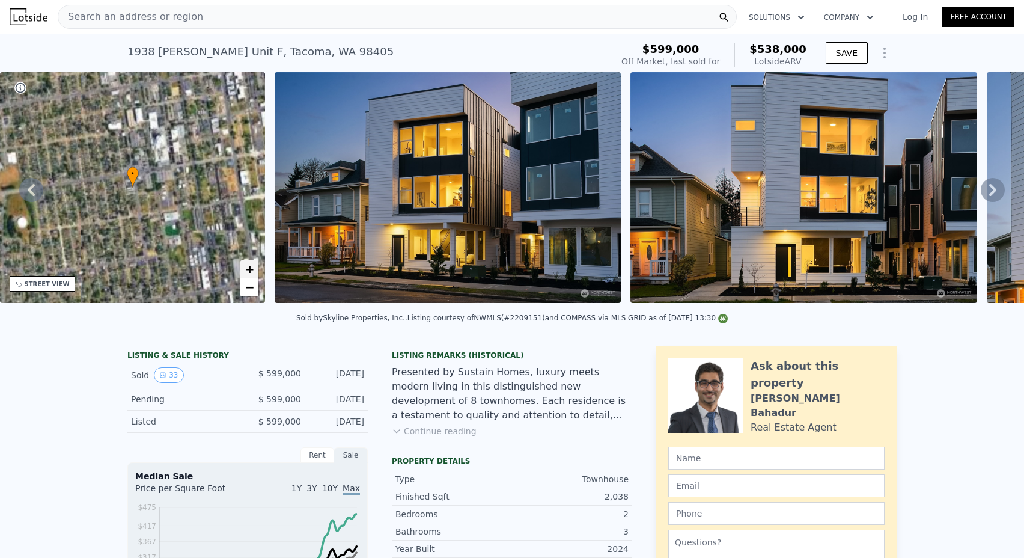
click at [248, 271] on span "+" at bounding box center [250, 269] width 8 height 15
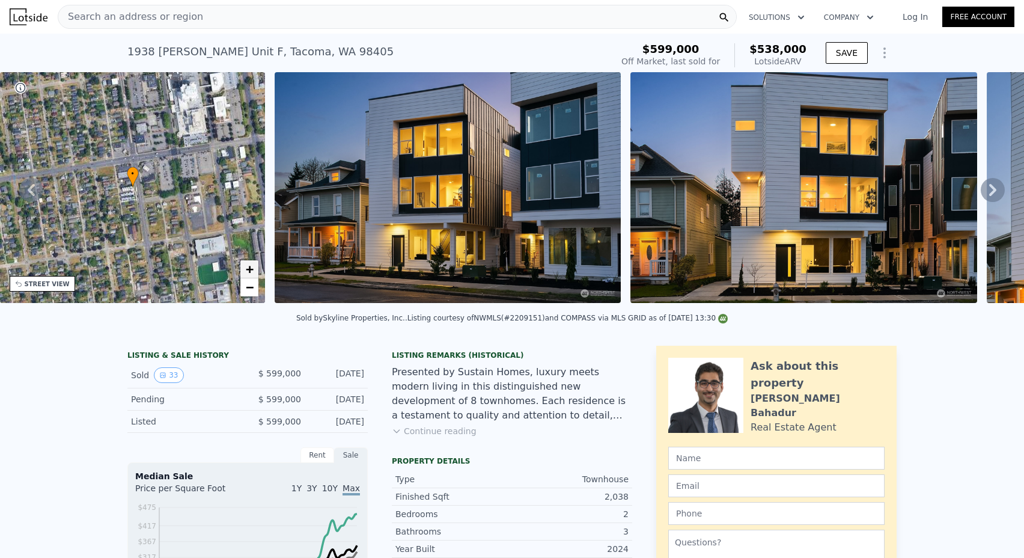
click at [248, 271] on span "+" at bounding box center [250, 269] width 8 height 15
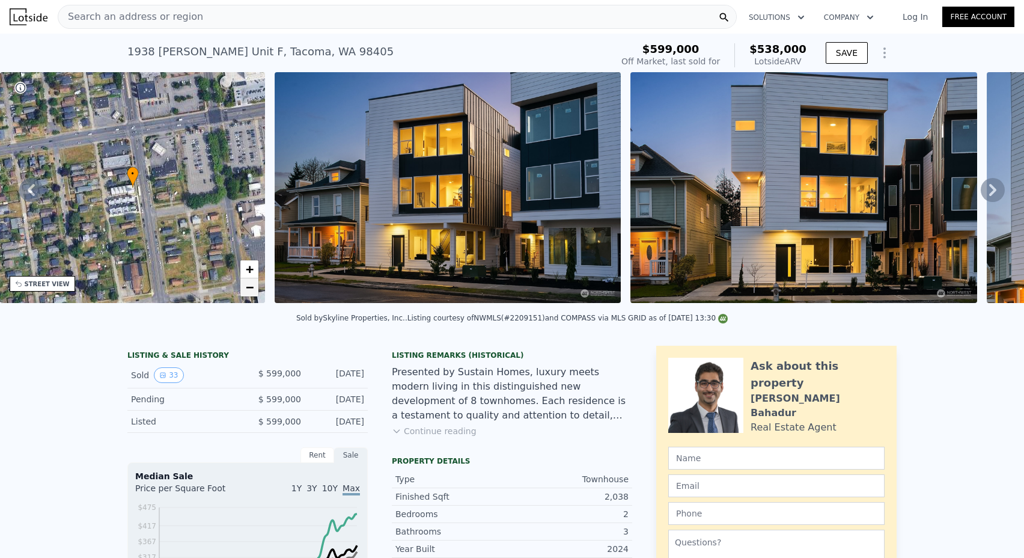
click at [248, 287] on span "−" at bounding box center [250, 287] width 8 height 15
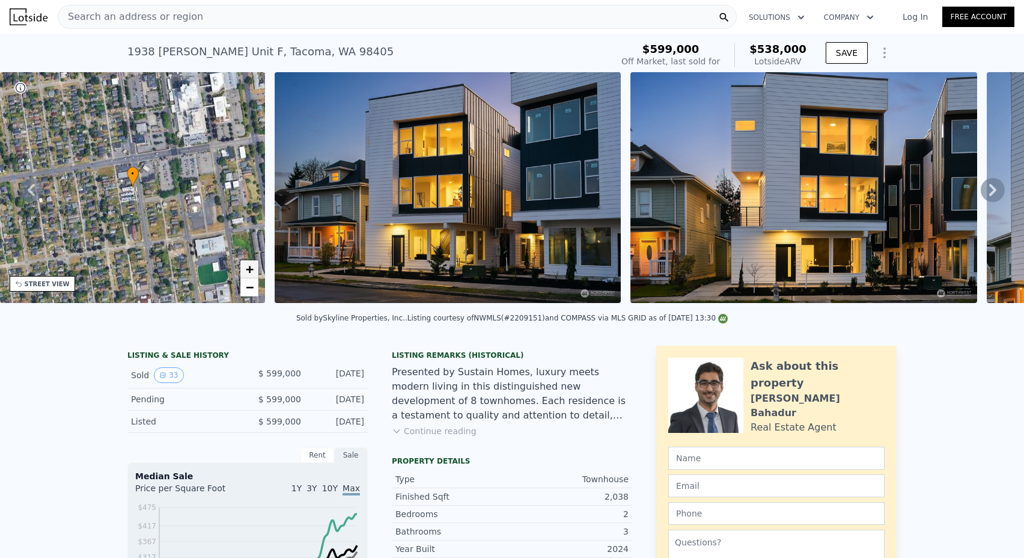
click at [248, 275] on span "+" at bounding box center [250, 269] width 8 height 15
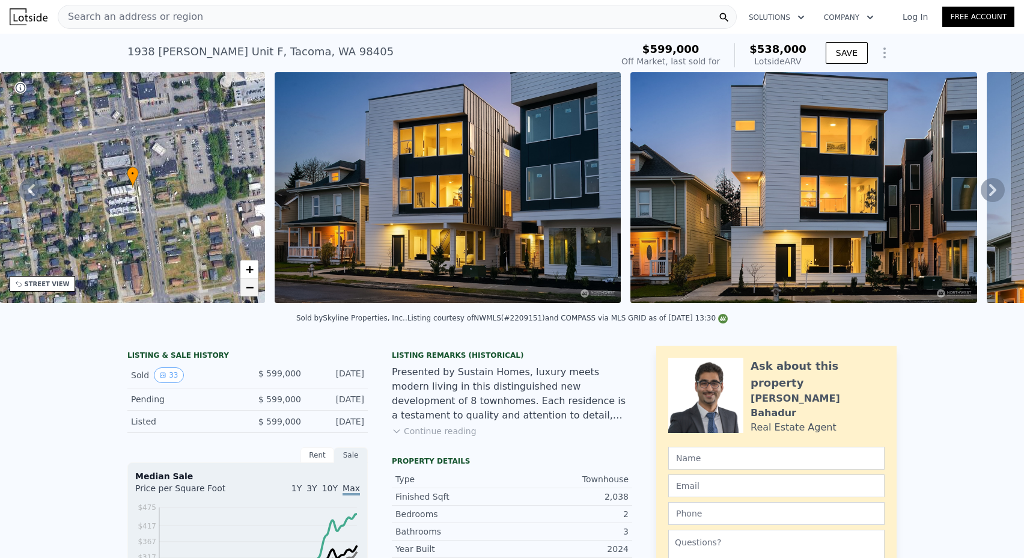
click at [248, 291] on span "−" at bounding box center [250, 287] width 8 height 15
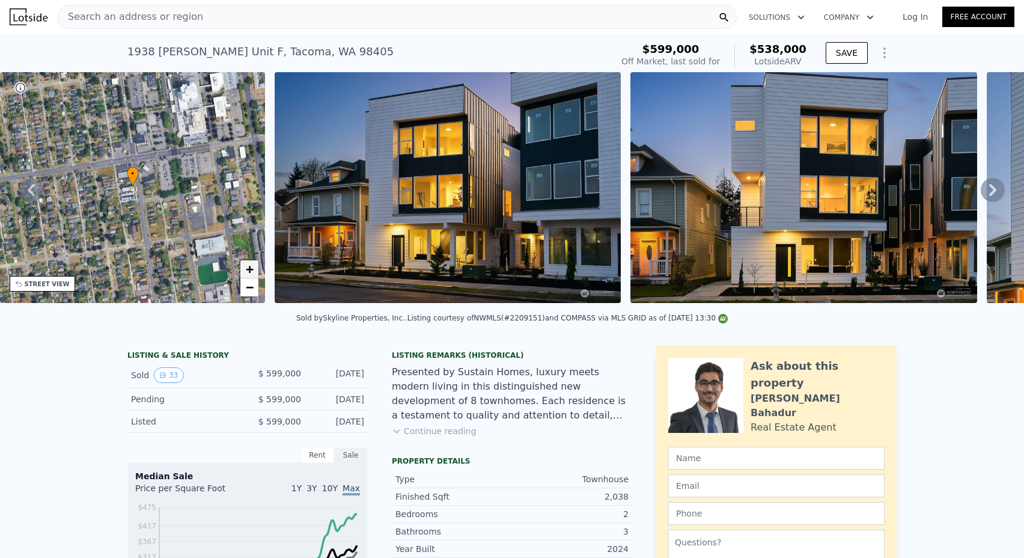
click at [248, 275] on span "+" at bounding box center [250, 269] width 8 height 15
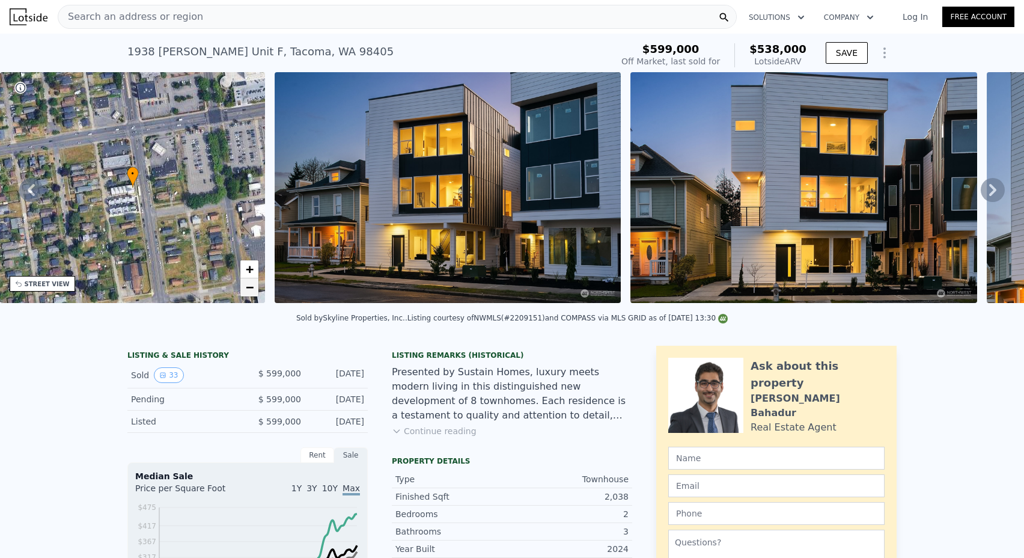
click at [248, 284] on span "−" at bounding box center [250, 287] width 8 height 15
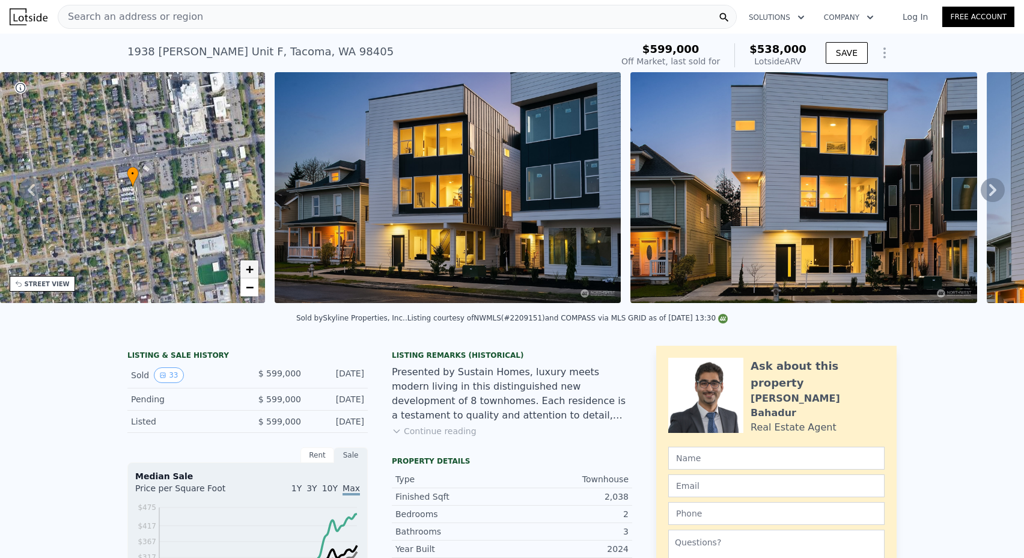
click at [250, 276] on span "+" at bounding box center [250, 269] width 8 height 15
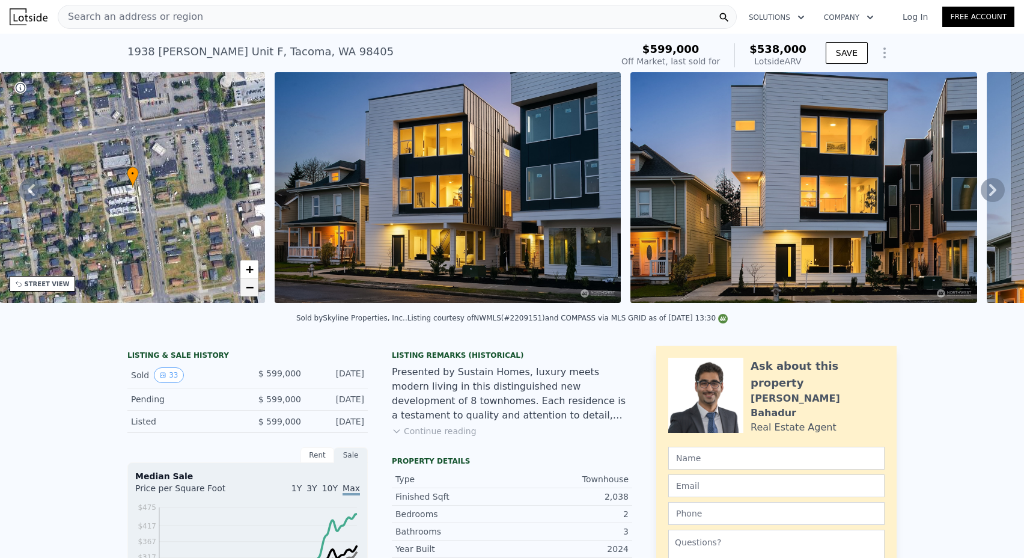
click at [247, 290] on span "−" at bounding box center [250, 287] width 8 height 15
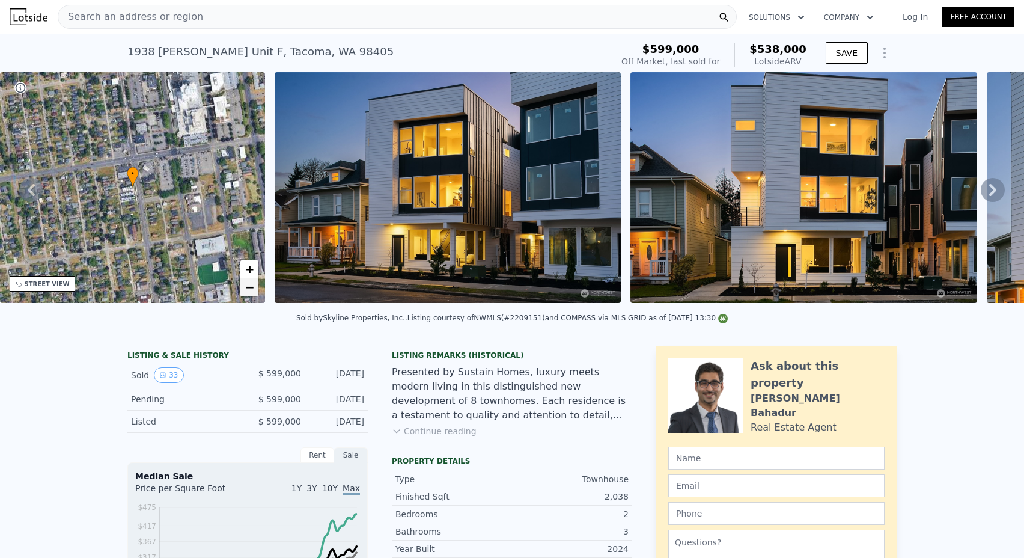
click at [247, 290] on span "−" at bounding box center [250, 287] width 8 height 15
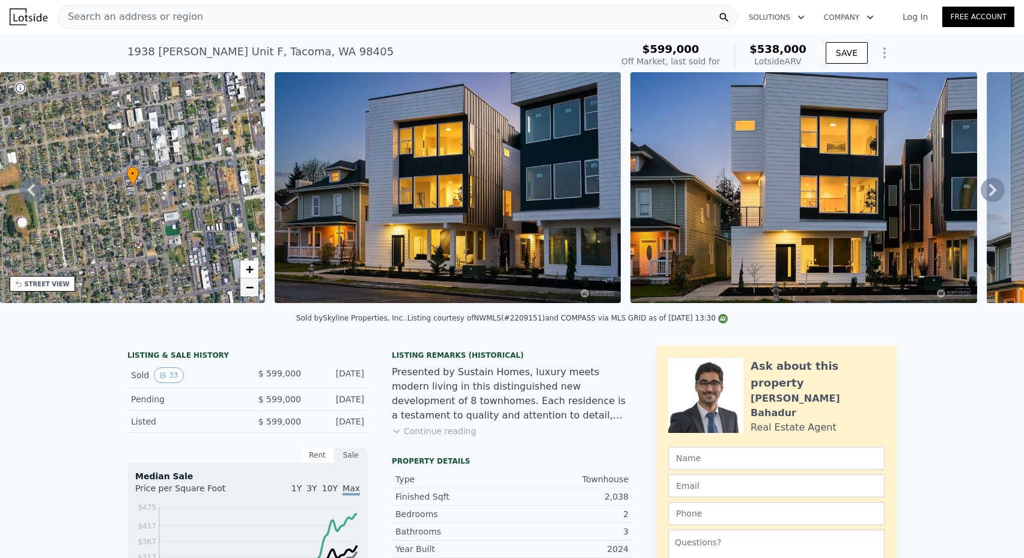
click at [247, 290] on span "−" at bounding box center [250, 287] width 8 height 15
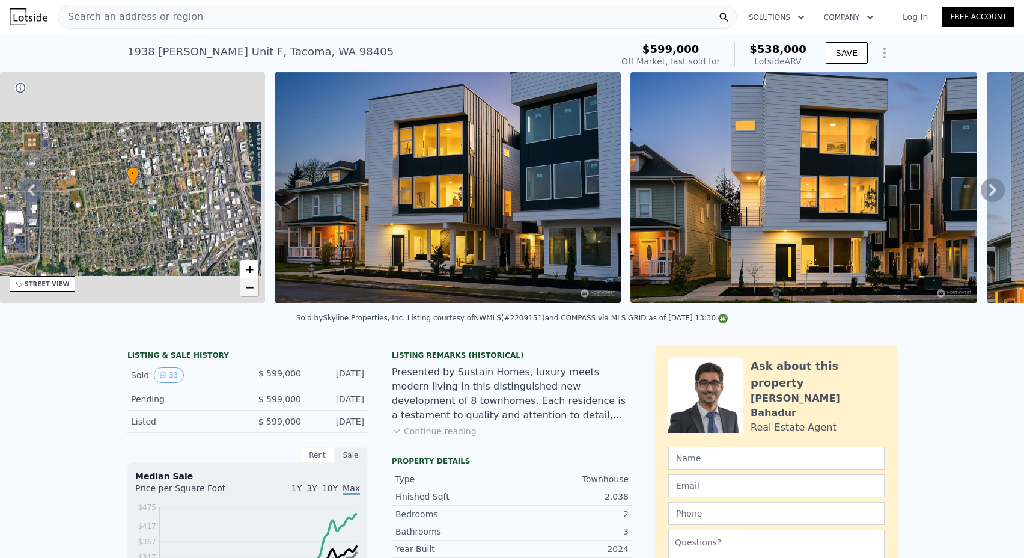
click at [247, 290] on span "−" at bounding box center [250, 287] width 8 height 15
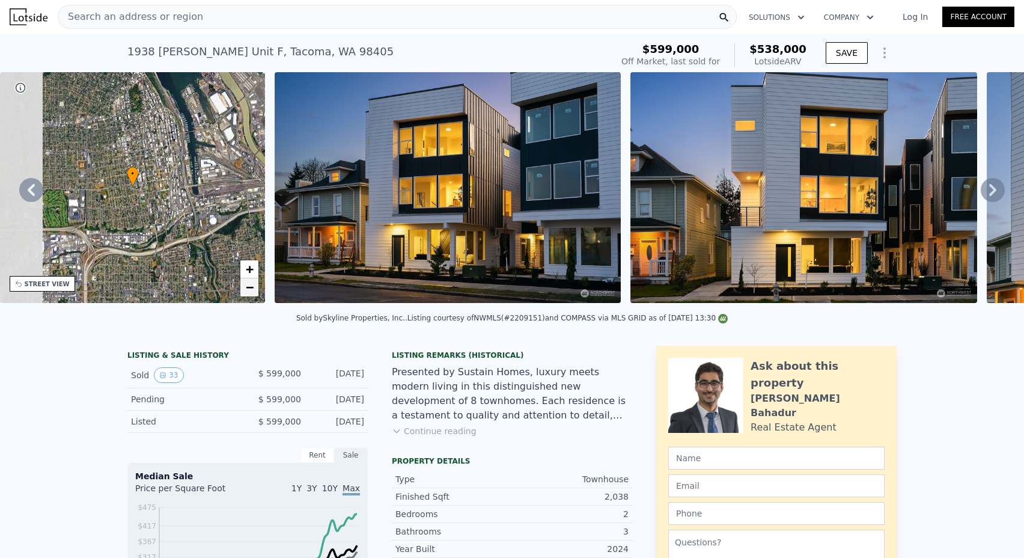
click at [247, 290] on span "−" at bounding box center [250, 287] width 8 height 15
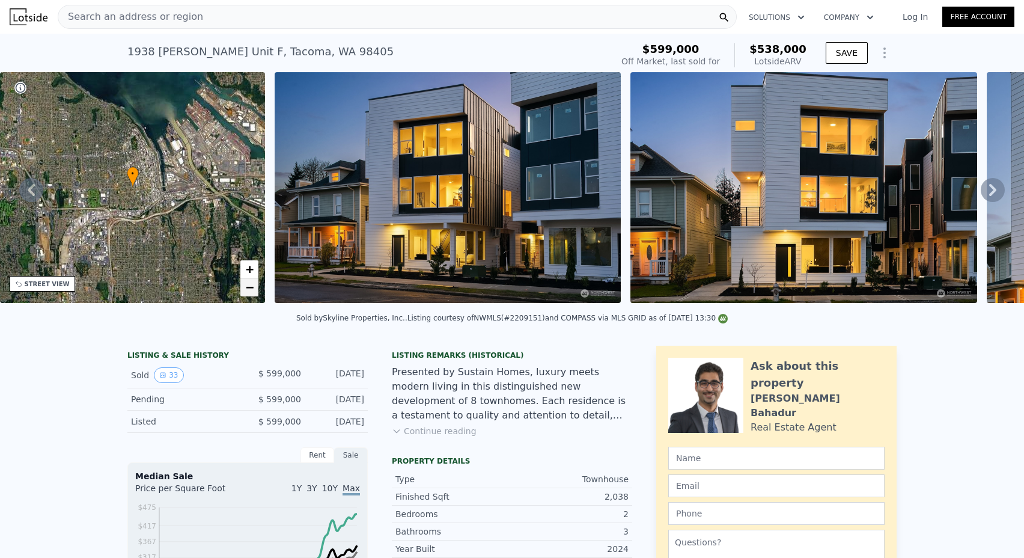
click at [250, 289] on span "−" at bounding box center [250, 287] width 8 height 15
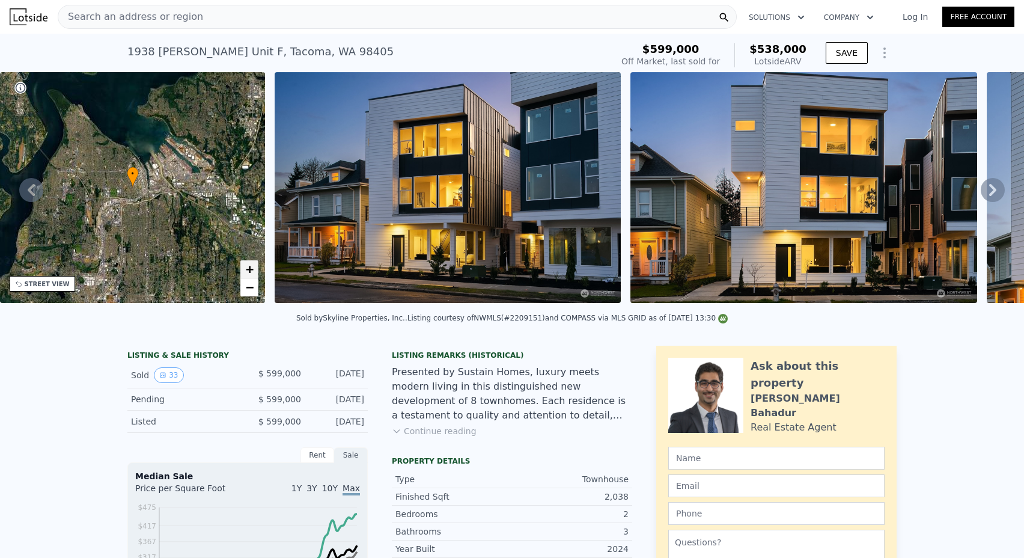
click at [250, 276] on span "+" at bounding box center [250, 269] width 8 height 15
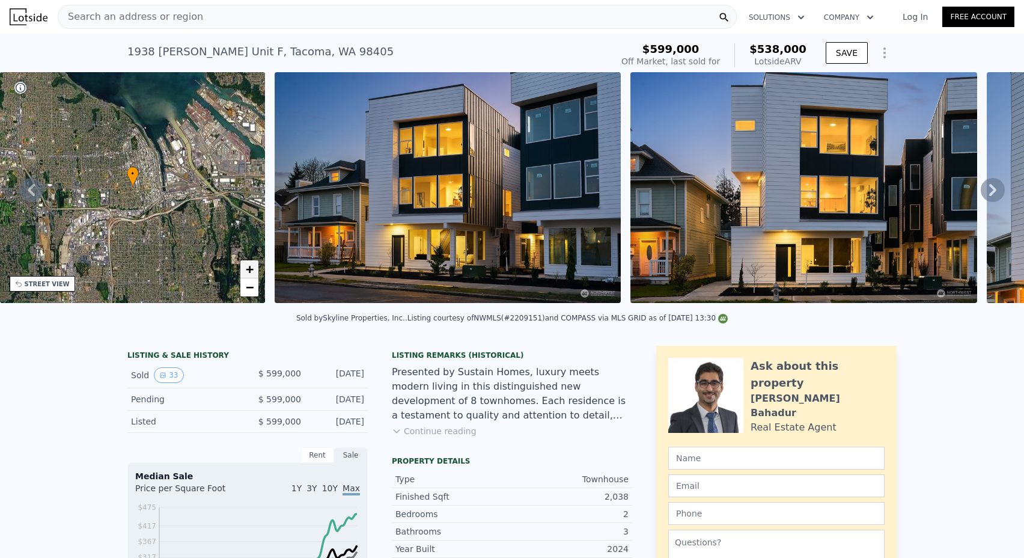
click at [250, 276] on span "+" at bounding box center [250, 269] width 8 height 15
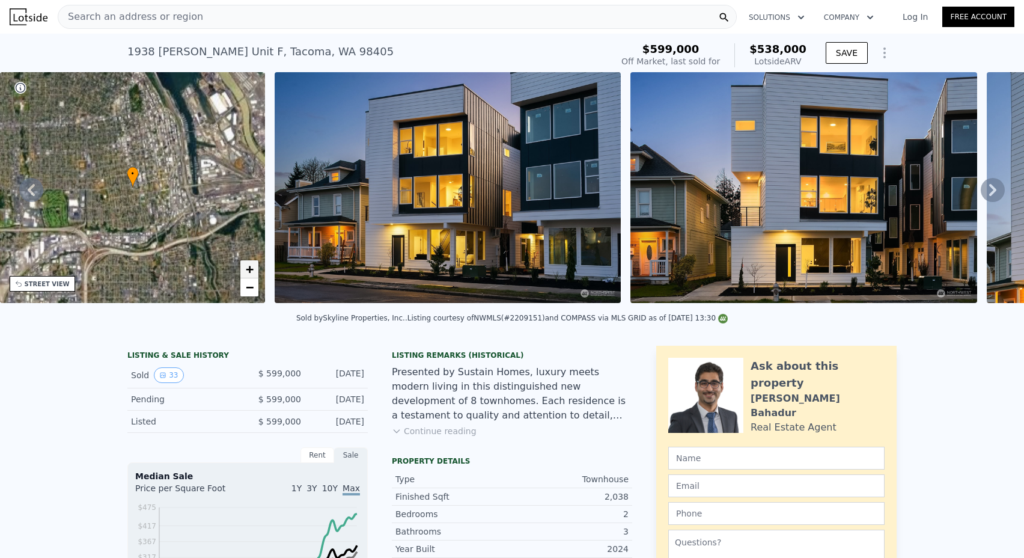
click at [250, 276] on span "+" at bounding box center [250, 269] width 8 height 15
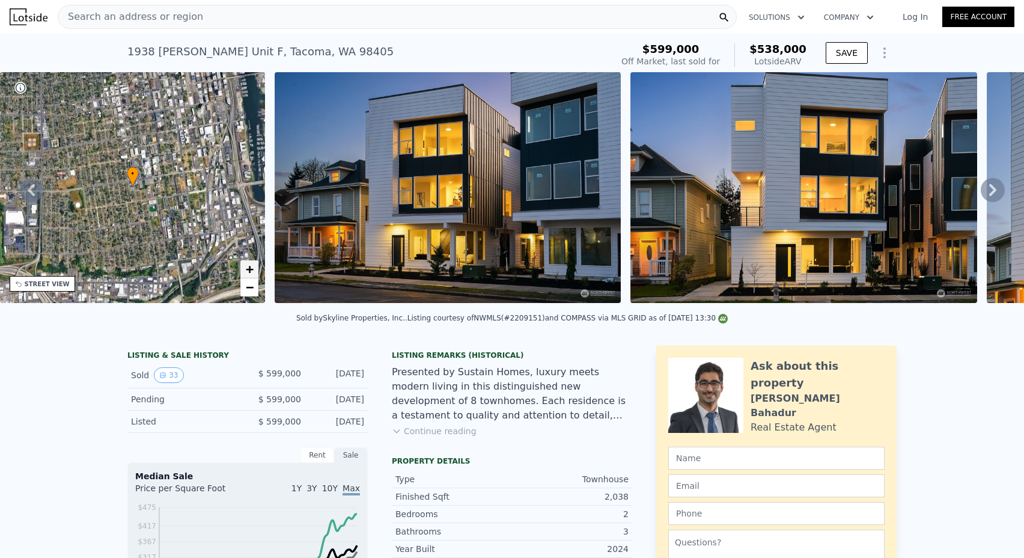
click at [250, 276] on span "+" at bounding box center [250, 269] width 8 height 15
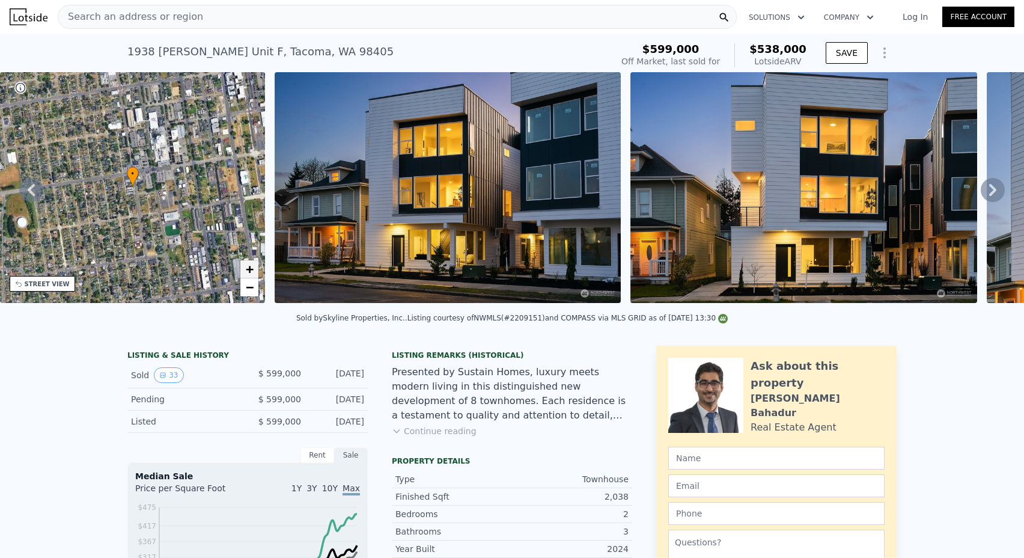
click at [250, 276] on span "+" at bounding box center [250, 269] width 8 height 15
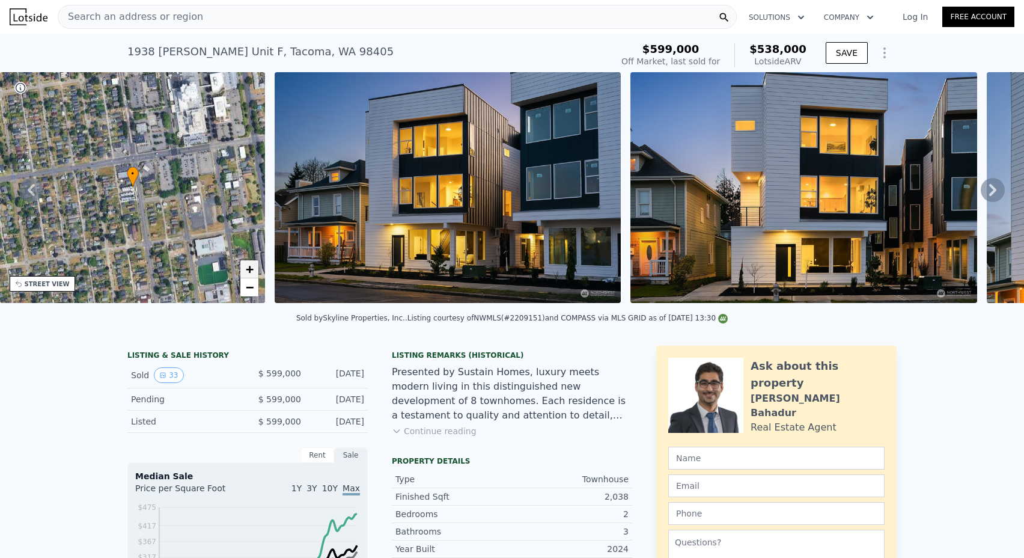
click at [250, 276] on span "+" at bounding box center [250, 269] width 8 height 15
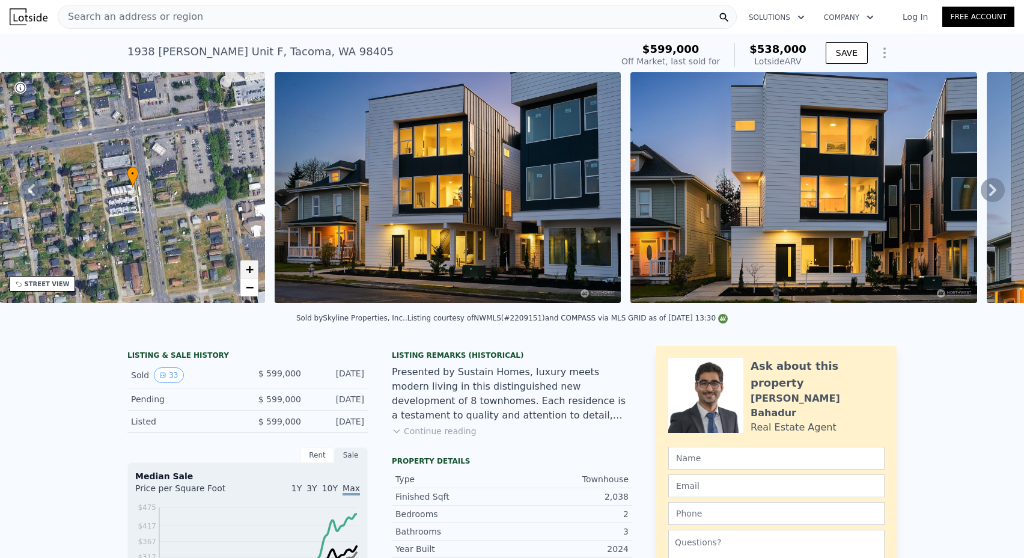
click at [250, 276] on span "+" at bounding box center [250, 269] width 8 height 15
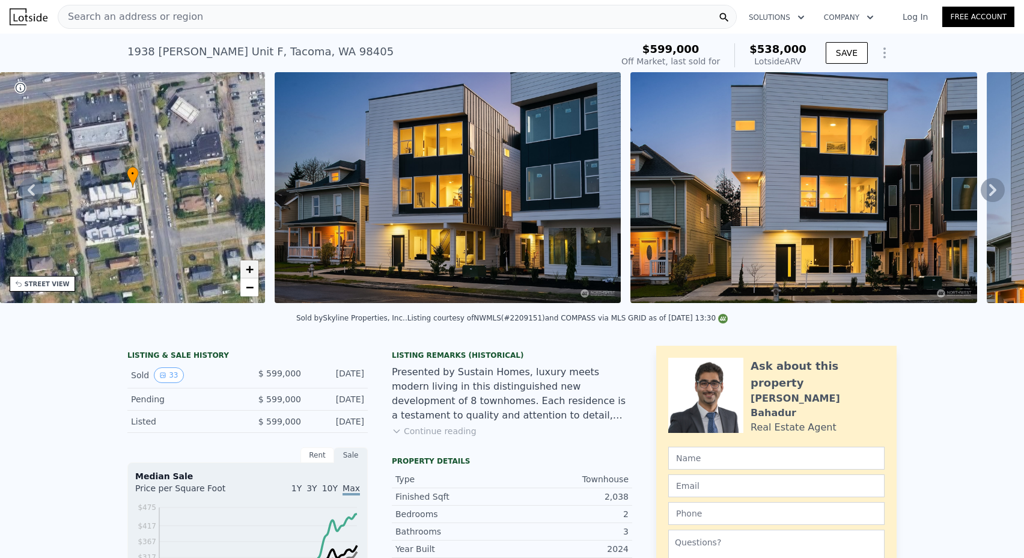
click at [250, 276] on span "+" at bounding box center [250, 269] width 8 height 15
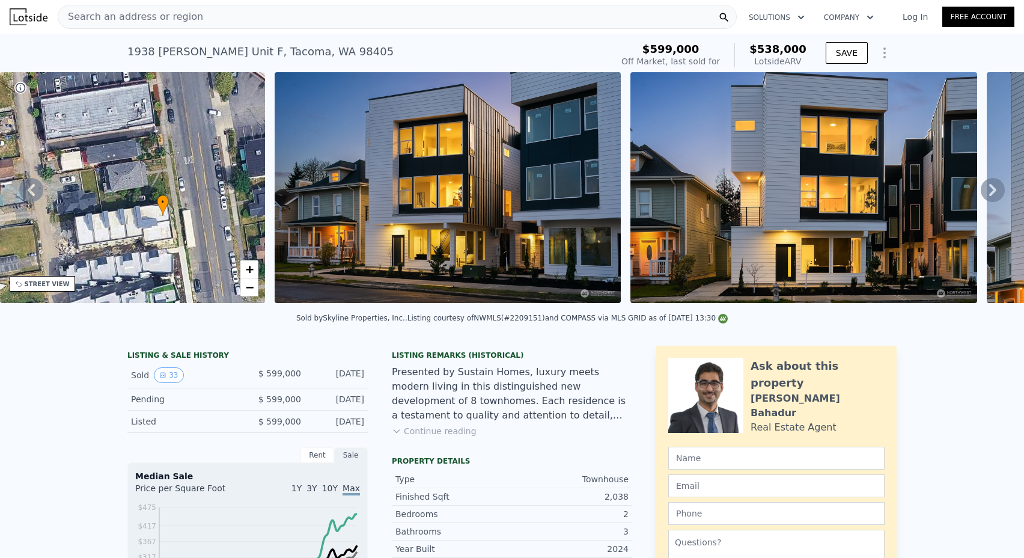
drag, startPoint x: 141, startPoint y: 175, endPoint x: 171, endPoint y: 206, distance: 43.4
click at [171, 205] on div "• + −" at bounding box center [133, 187] width 266 height 231
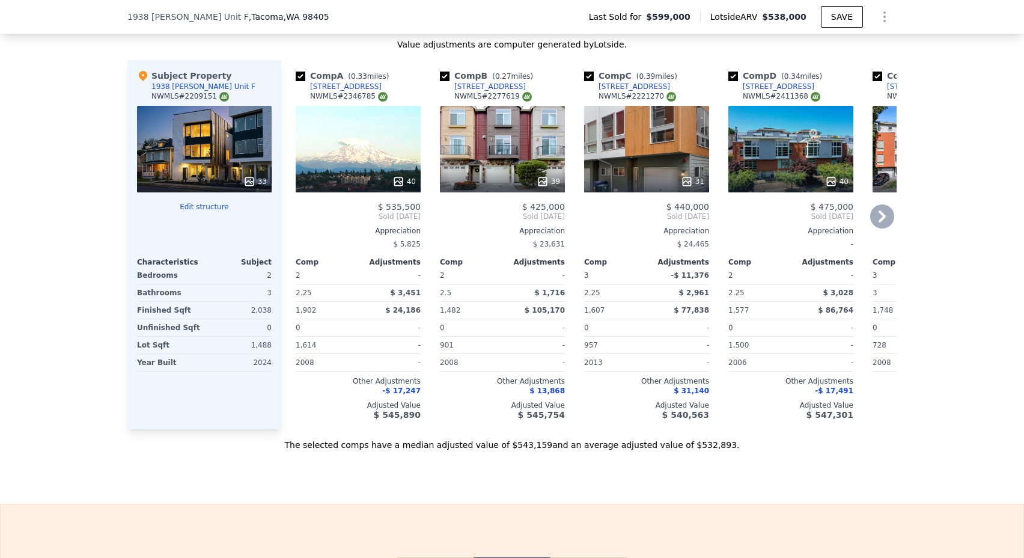
scroll to position [1012, 0]
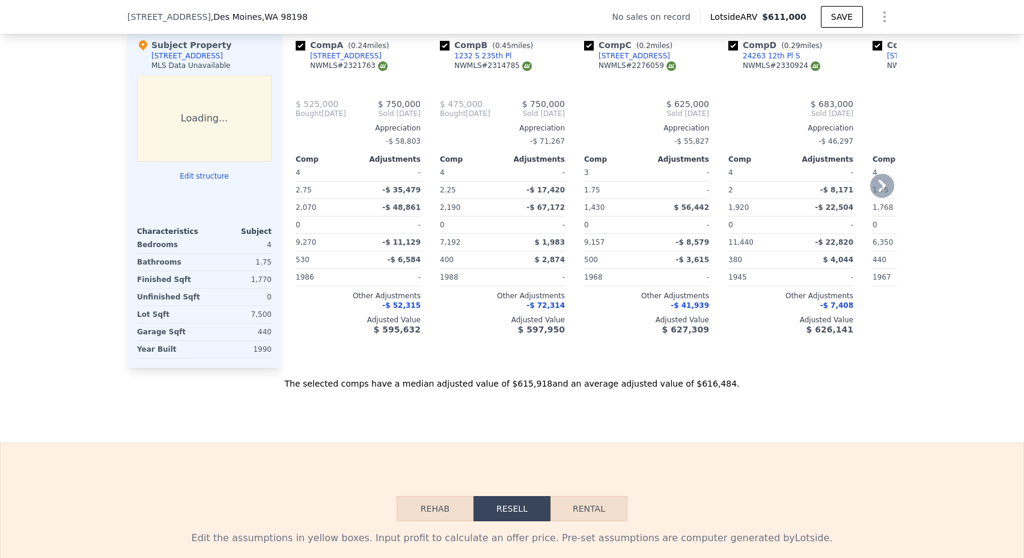
type input "$ 611,000"
type input "3"
type input "5"
type input "1"
type input "2.75"
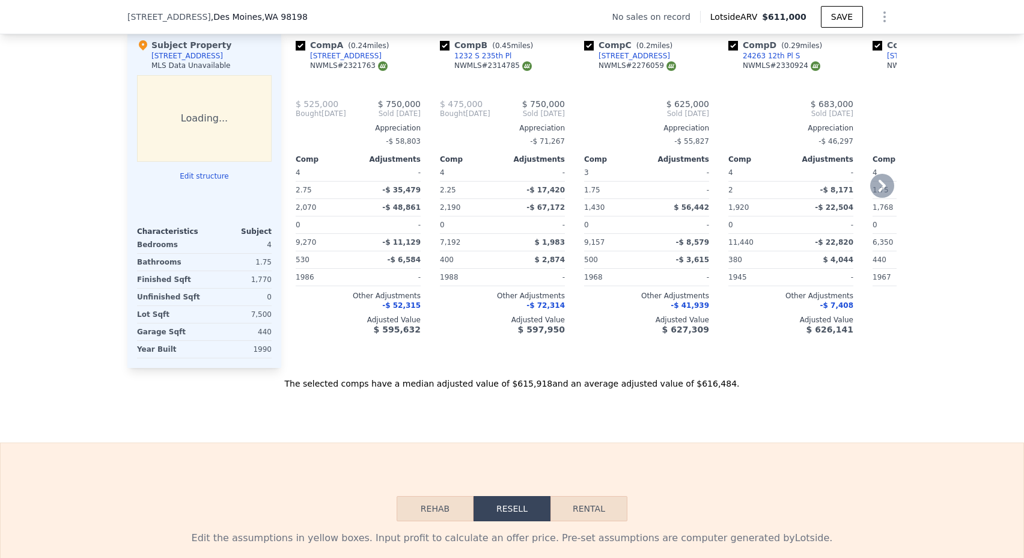
type input "1300"
type input "2320"
type input "5055"
type input "11440"
type input "$ 30,001"
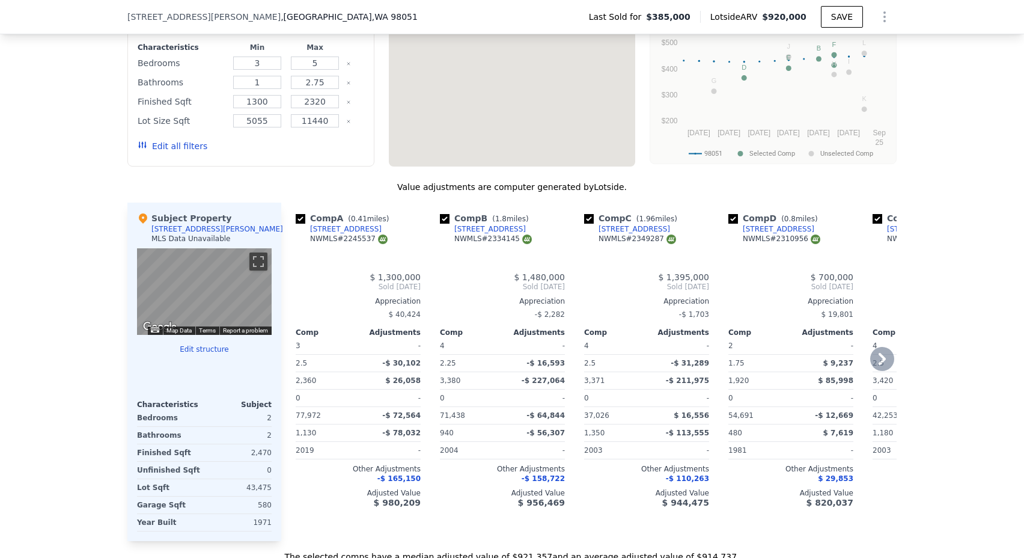
type input "2"
type input "4"
type input "1.75"
type input "1800"
type input "3420"
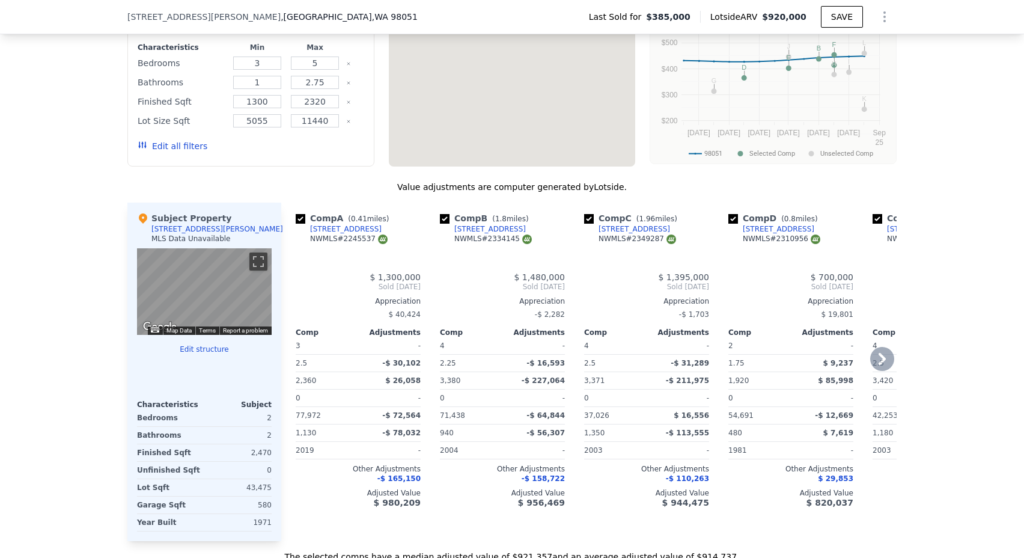
type input "27878"
type input "77972"
type input "$ 920,000"
type input "6"
type input "$ 435,354"
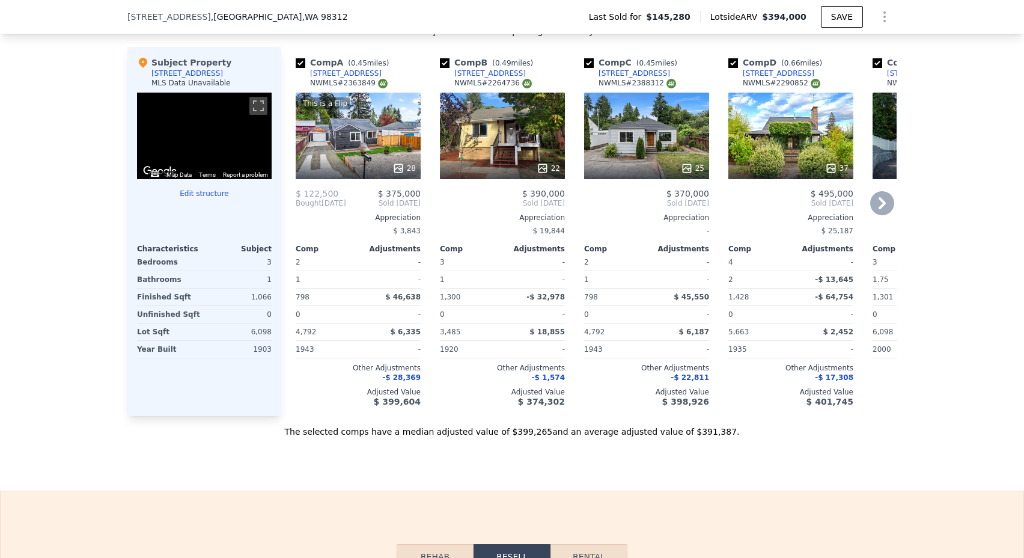
type input "1"
type input "2"
type input "785"
type input "1464"
type input "3485"
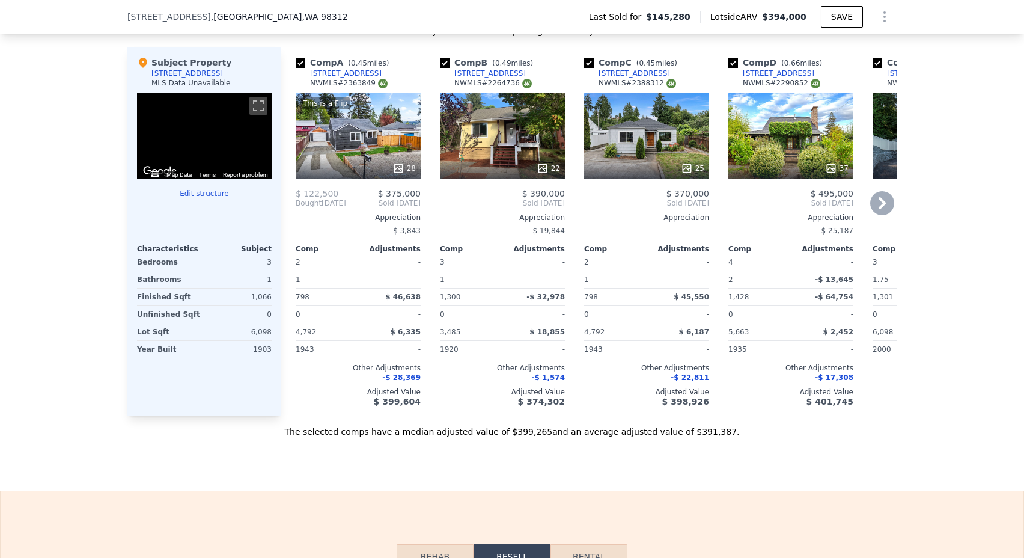
type input "6534"
type input "$ 394,000"
type input "$ 207,858"
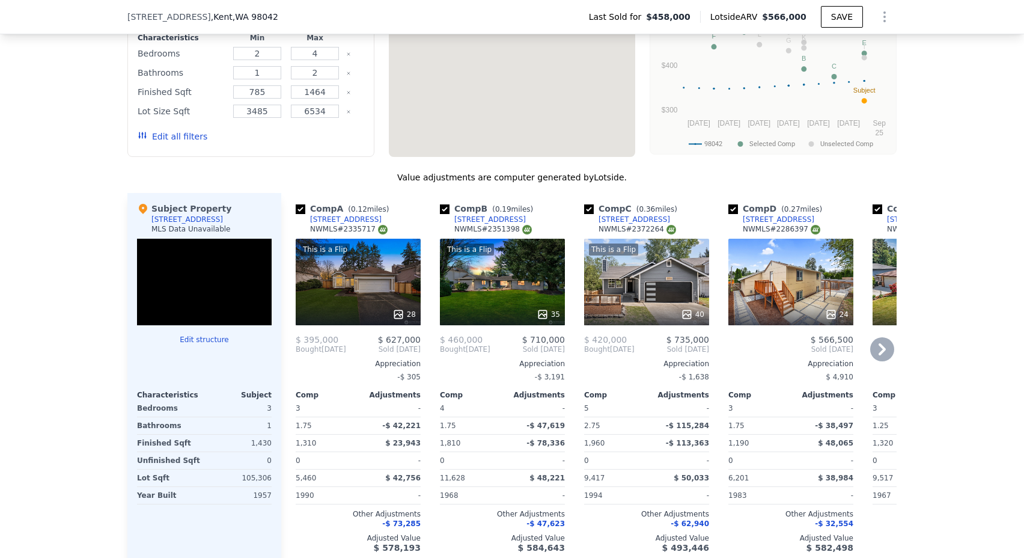
type input "3"
type input "5"
type input "1.25"
type input "2.75"
type input "1190"
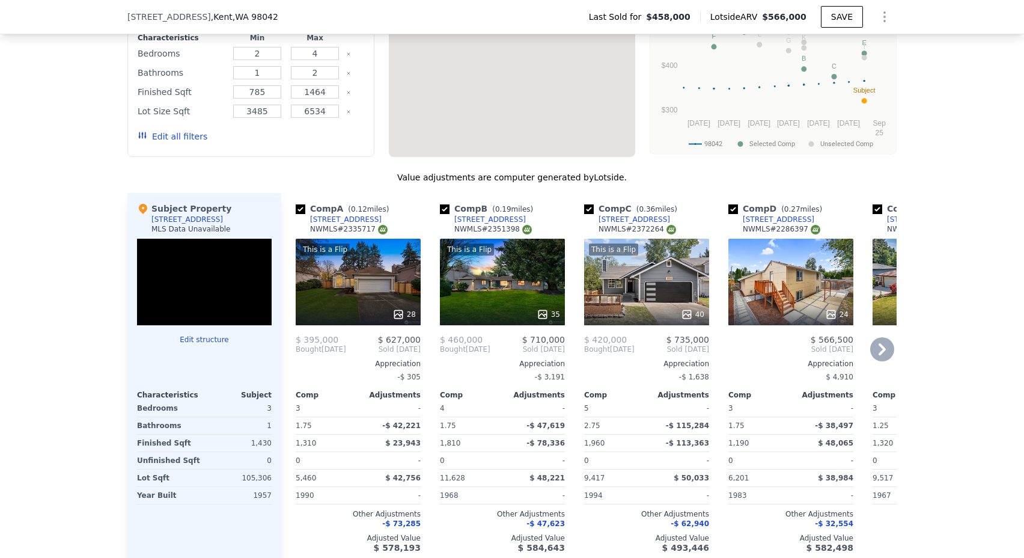
type input "1960"
type input "5460"
type input "12825"
type input "$ 566,000"
type input "$ 30,993"
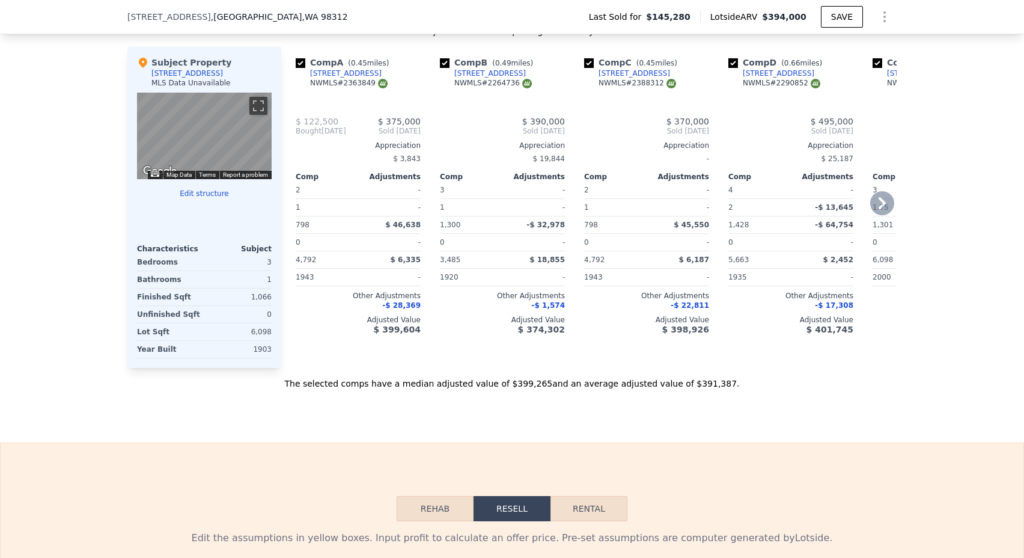
type input "2"
type input "4"
type input "1"
type input "2"
type input "785"
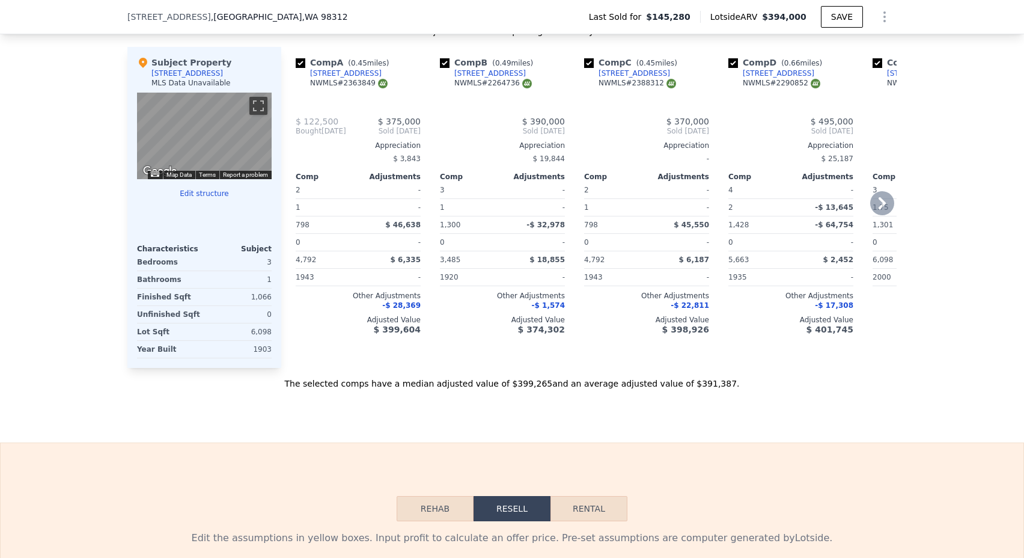
type input "1464"
type input "3485"
type input "6534"
type input "$ 394,000"
type input "$ 207,858"
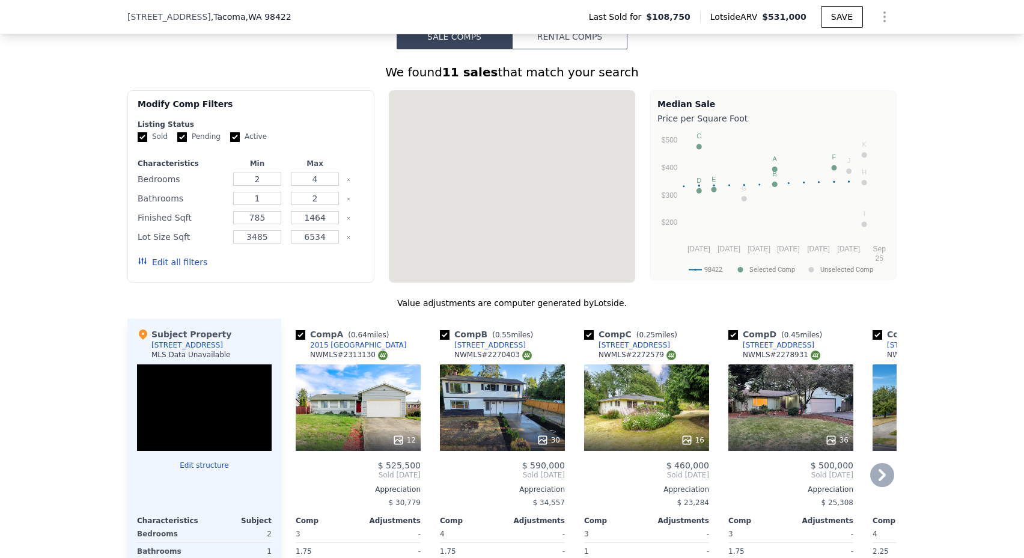
type input "3"
type input "3.25"
type input "968"
type input "1745"
type input "8625"
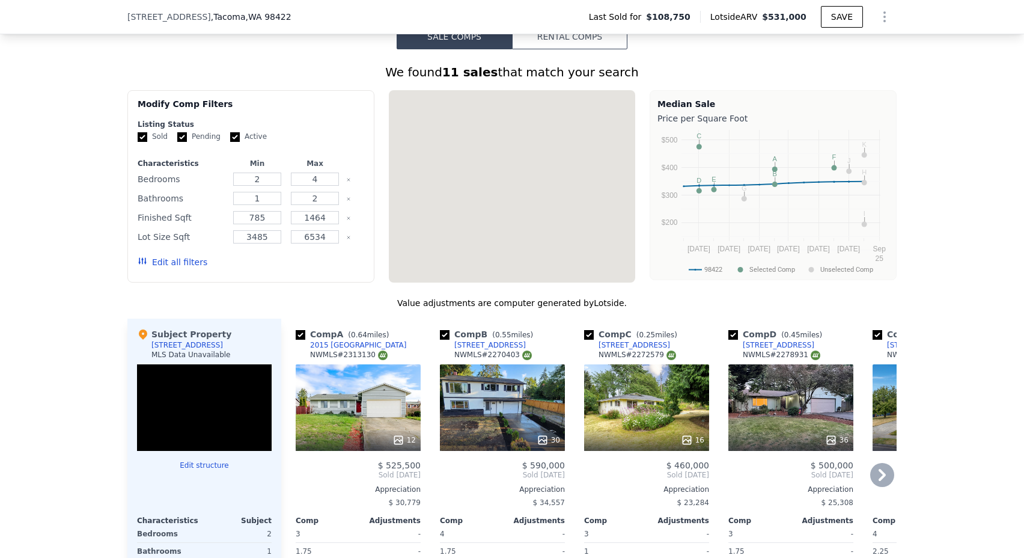
type input "12150"
type input "$ 531,000"
type input "5"
type input "$ 373,322"
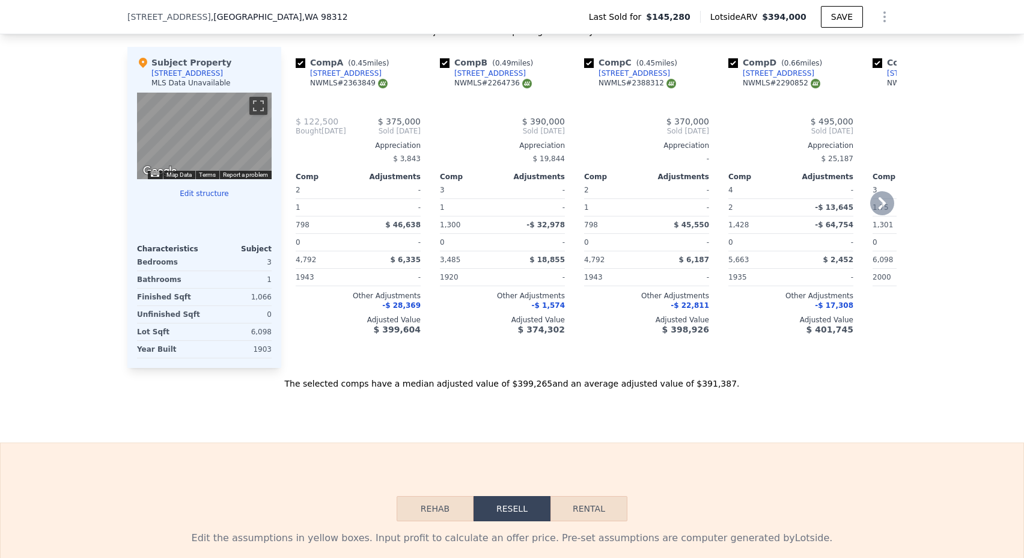
type input "2"
type input "785"
type input "1464"
type input "3485"
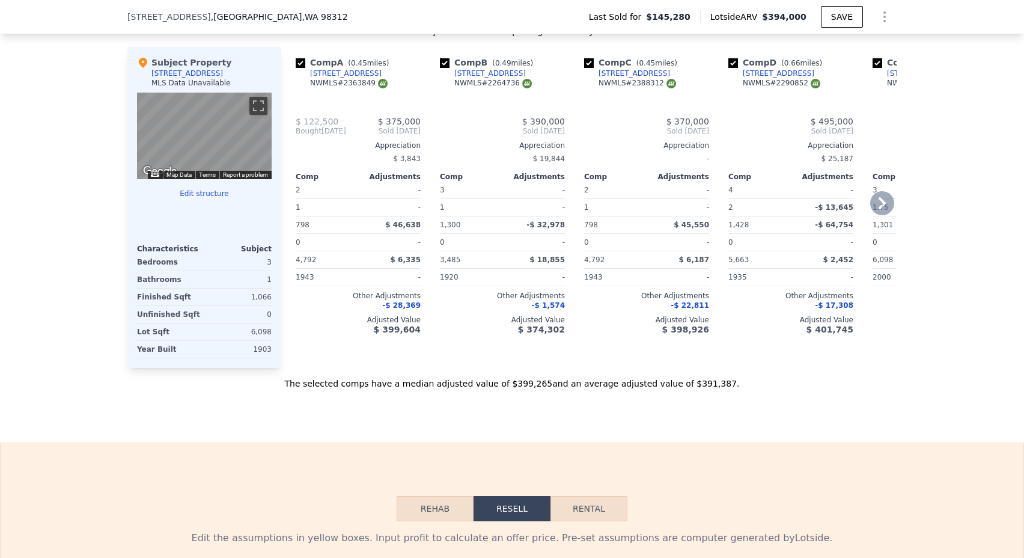
type input "6534"
type input "$ 394,000"
type input "6"
type input "$ 207,858"
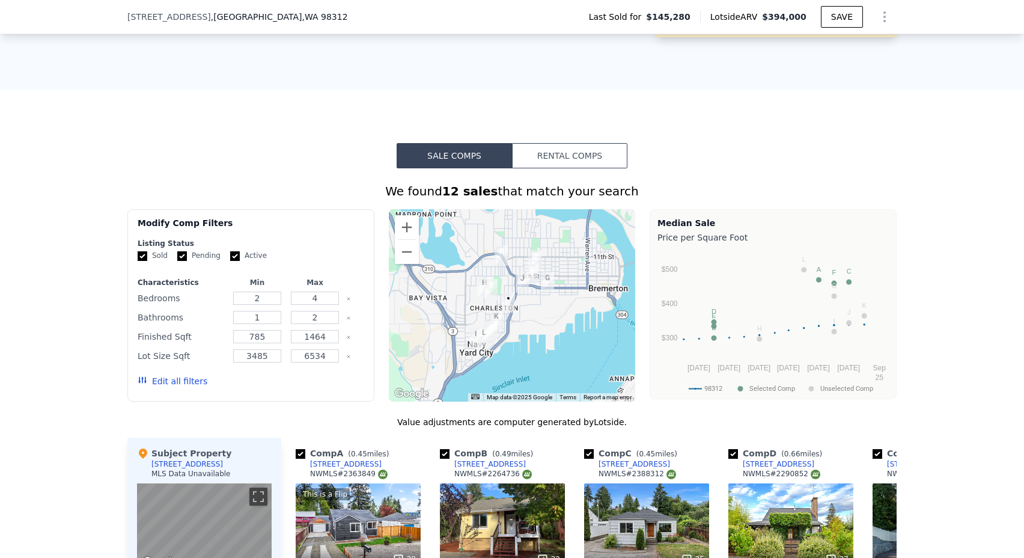
scroll to position [1197, 0]
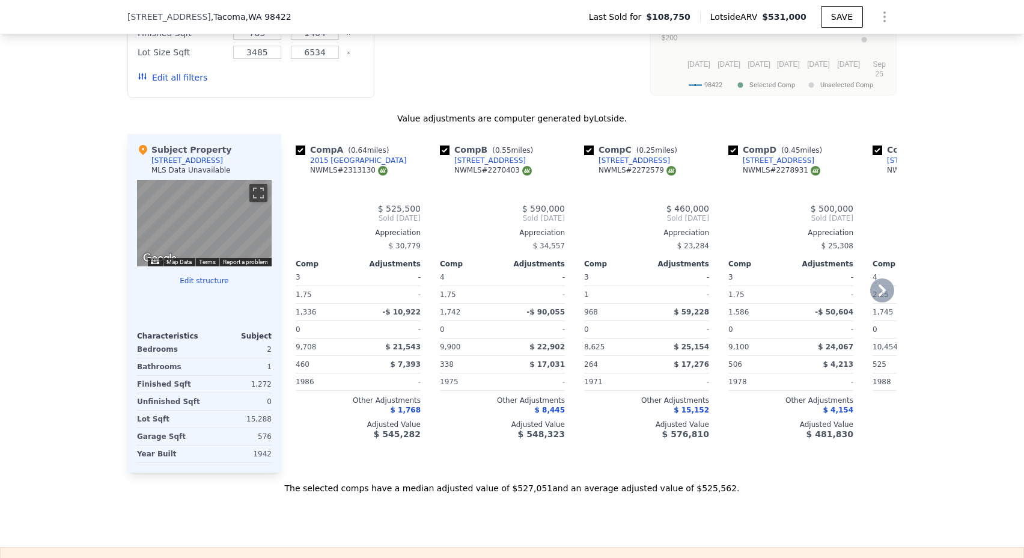
type input "$ 531,000"
type input "5"
type input "3"
type input "3.25"
type input "968"
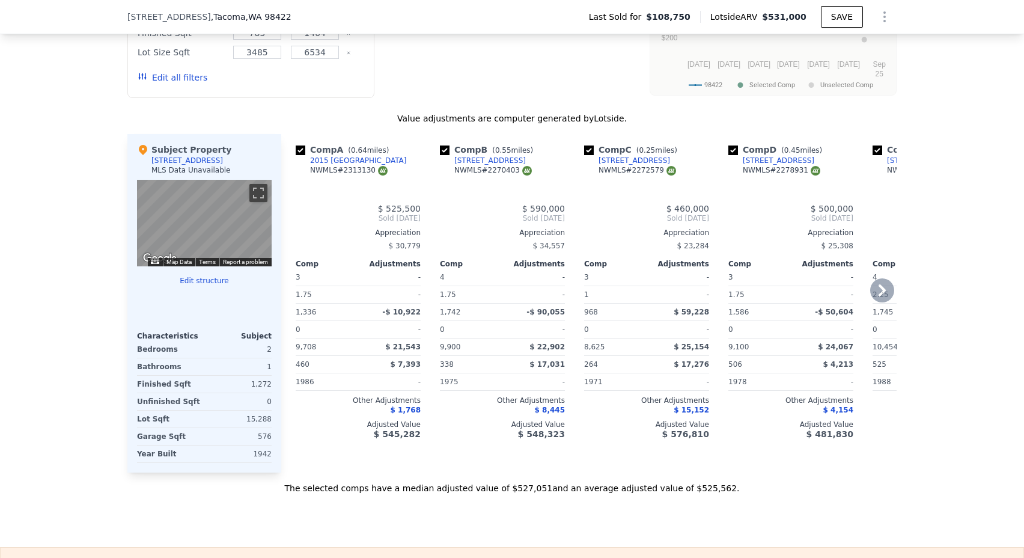
type input "1745"
type input "8625"
type input "12150"
type input "$ 373,322"
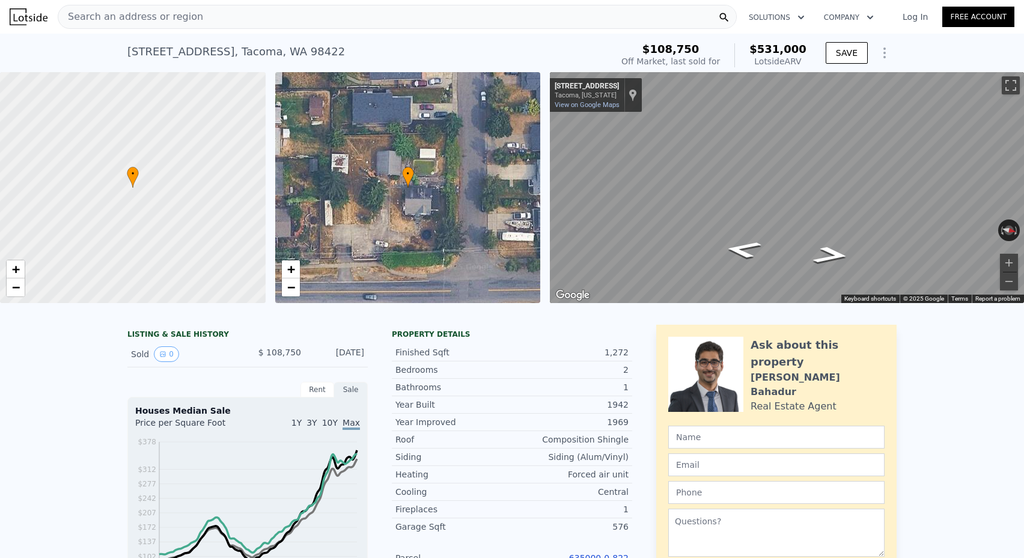
scroll to position [-2, 0]
click at [111, 4] on div "Search an address or region Solutions Company Open main menu Log In Free Account" at bounding box center [512, 16] width 1005 height 29
click at [111, 17] on span "Search an address or region" at bounding box center [130, 17] width 145 height 14
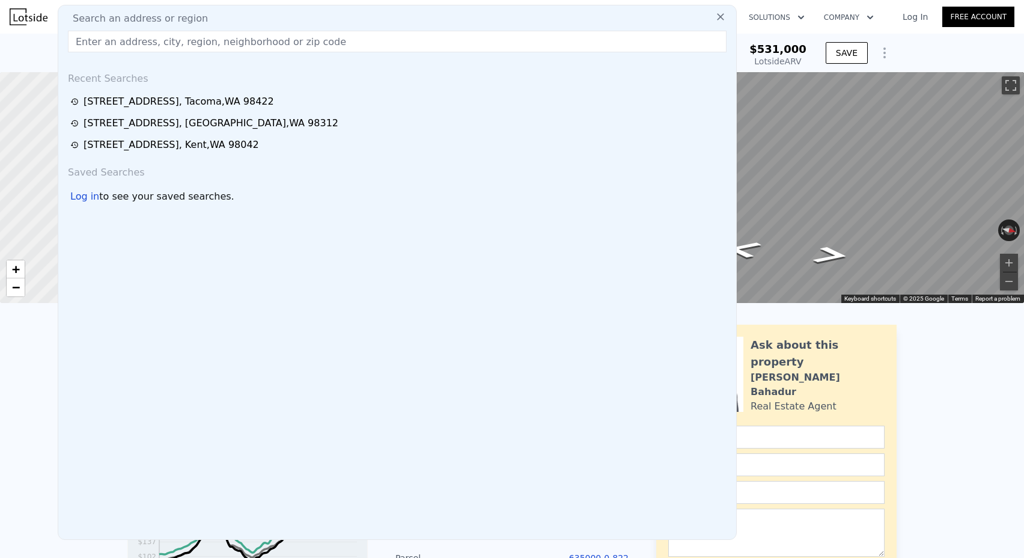
type input "[STREET_ADDRESS][PERSON_NAME]"
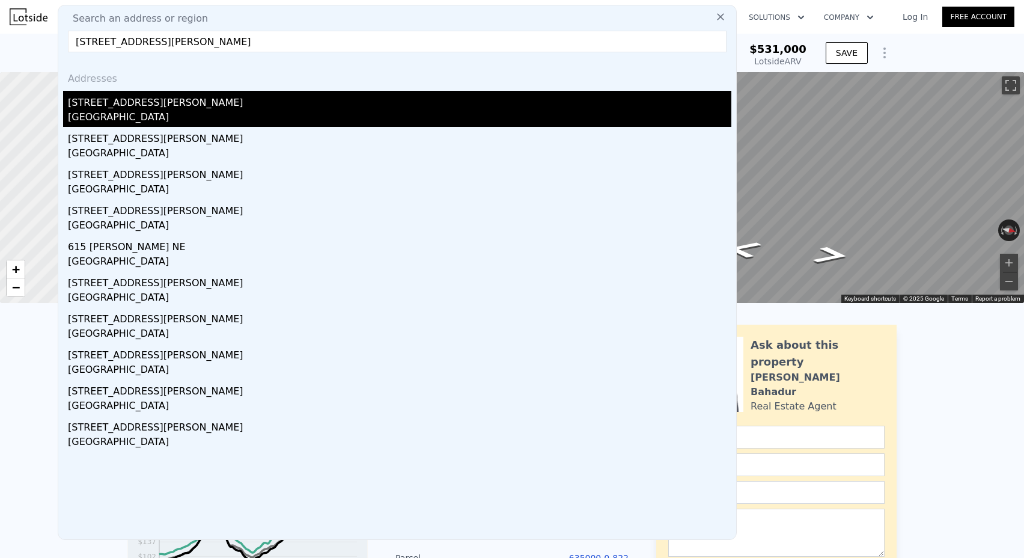
click at [135, 108] on div "[STREET_ADDRESS][PERSON_NAME]" at bounding box center [400, 100] width 664 height 19
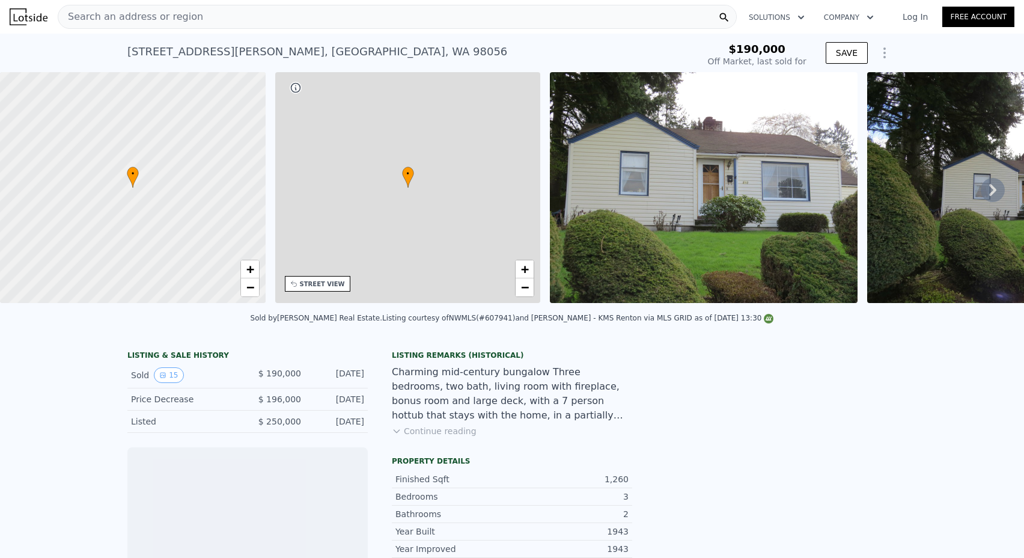
scroll to position [0, 280]
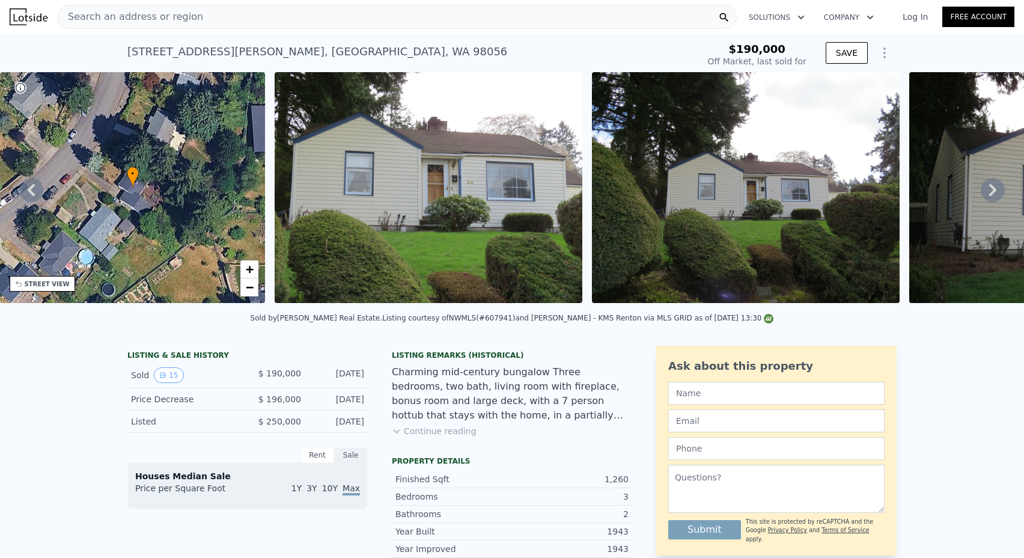
type input "-$ 207,290"
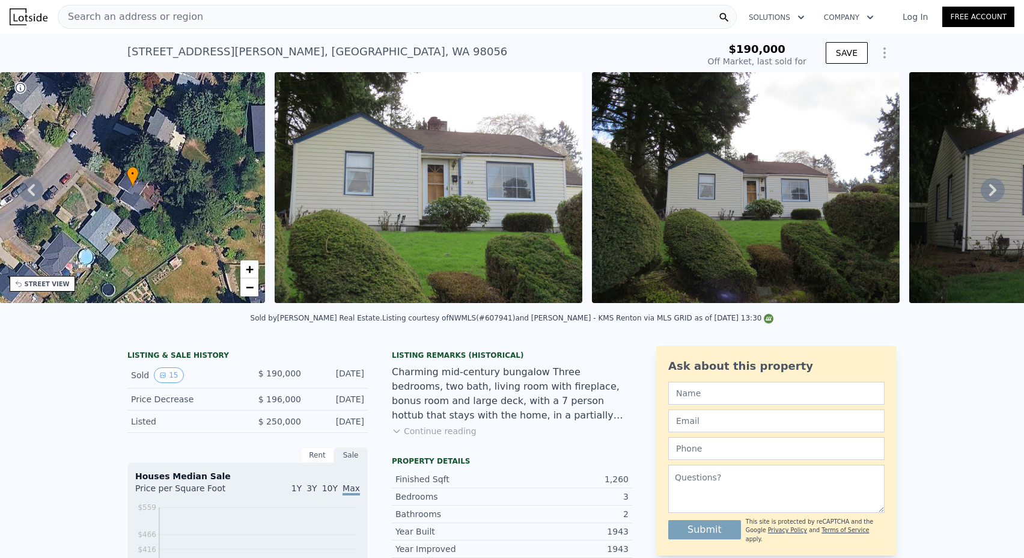
click at [881, 50] on icon "Show Options" at bounding box center [885, 53] width 14 height 14
click at [816, 90] on div "Edit Structure" at bounding box center [829, 84] width 135 height 24
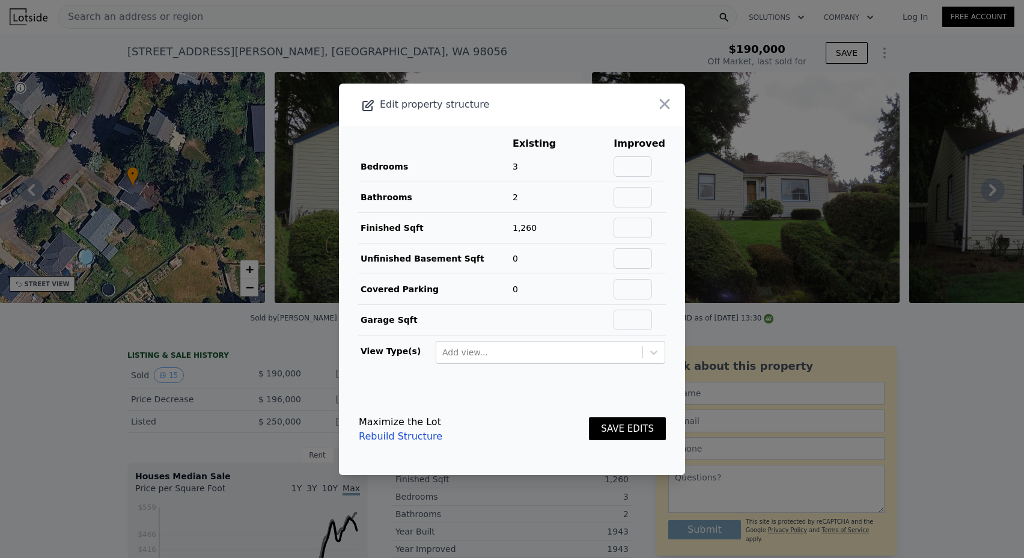
click at [629, 152] on td at bounding box center [639, 167] width 53 height 31
click at [637, 156] on input "text" at bounding box center [633, 166] width 38 height 20
type input "3"
click at [646, 202] on input "text" at bounding box center [633, 197] width 38 height 20
type input "2"
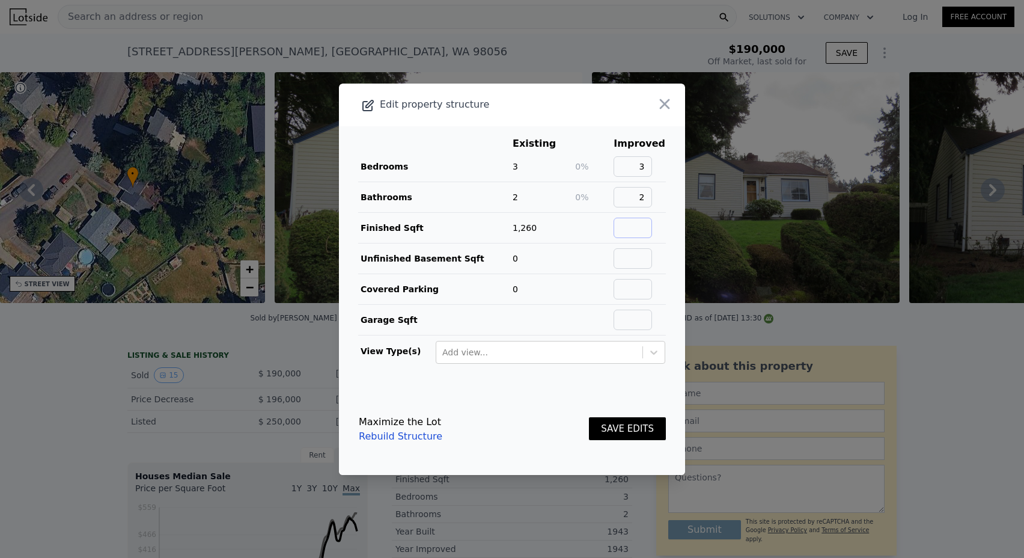
click at [645, 235] on input "text" at bounding box center [633, 228] width 38 height 20
type input "1260"
click at [646, 254] on input "text" at bounding box center [633, 258] width 38 height 20
click at [627, 418] on button "SAVE EDITS" at bounding box center [627, 428] width 77 height 23
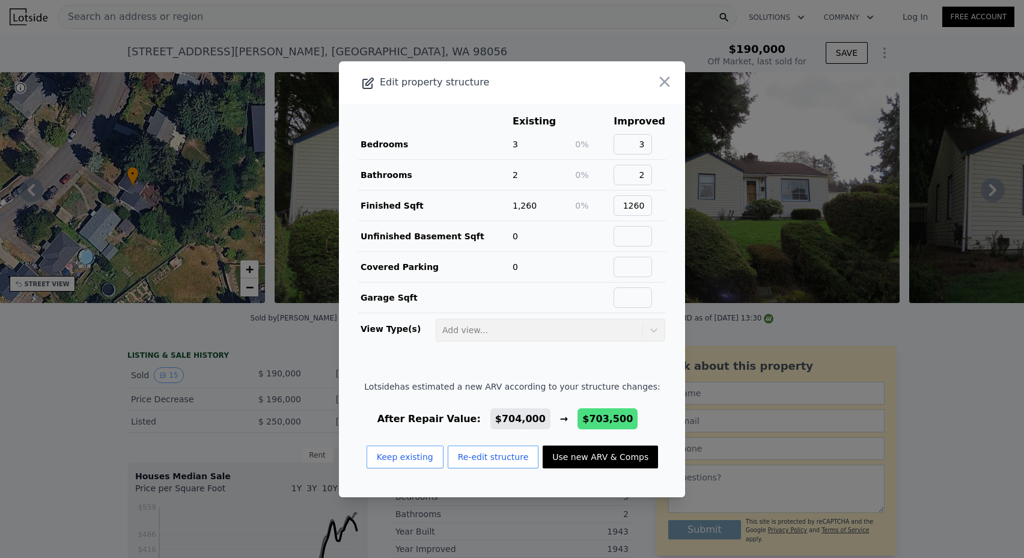
click at [589, 458] on button "Use new ARV & Comps" at bounding box center [600, 457] width 115 height 23
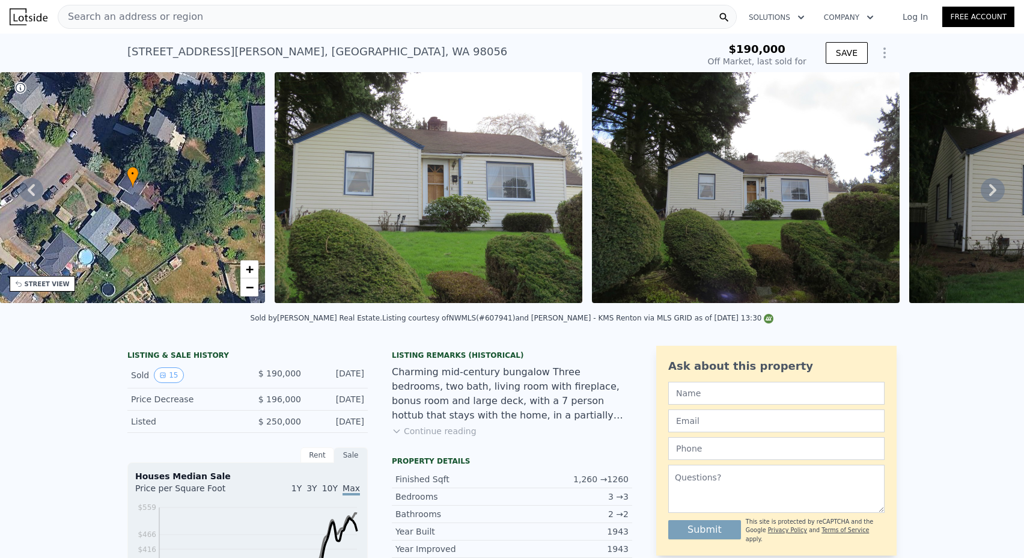
type input "$ 703,500"
type input "$ 444,762"
